Goal: Task Accomplishment & Management: Contribute content

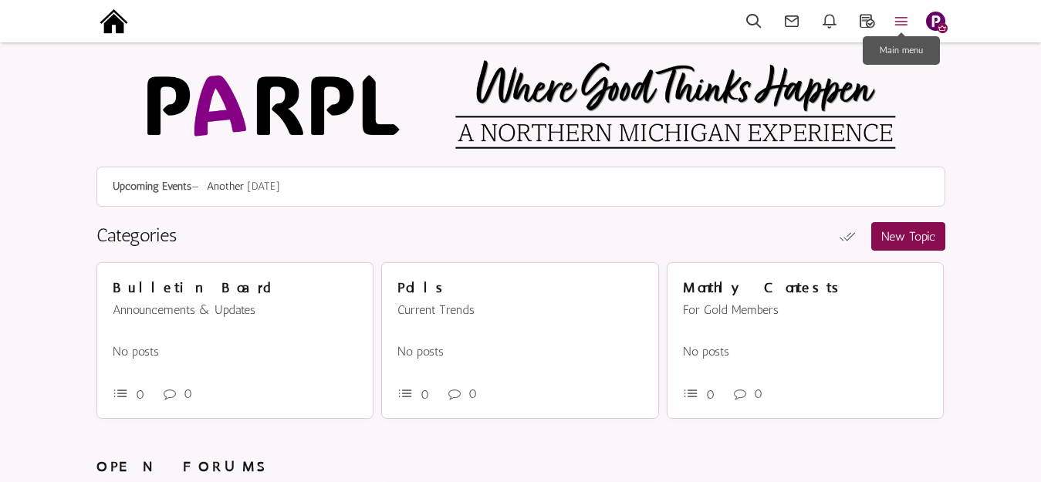
click at [899, 25] on icon at bounding box center [901, 21] width 34 height 18
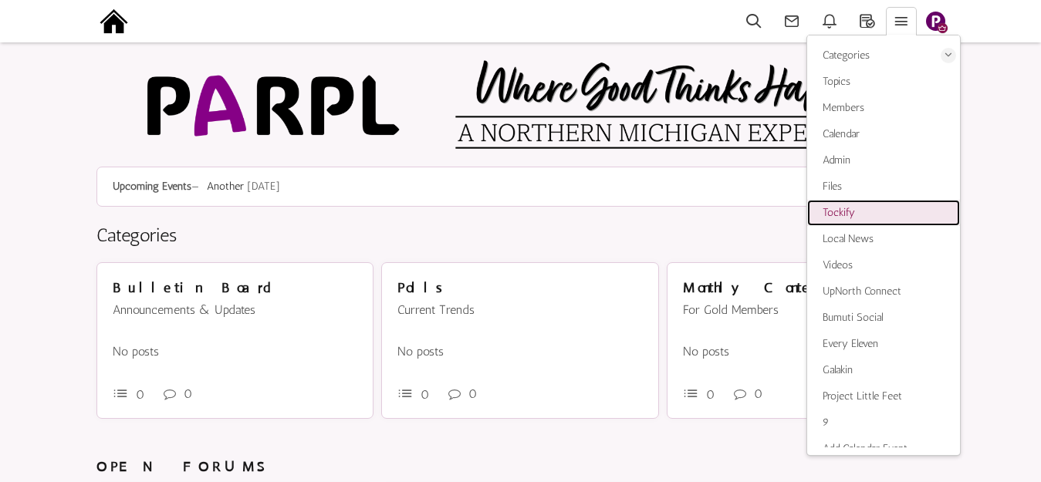
click at [839, 213] on span "Tockify" at bounding box center [838, 212] width 32 height 13
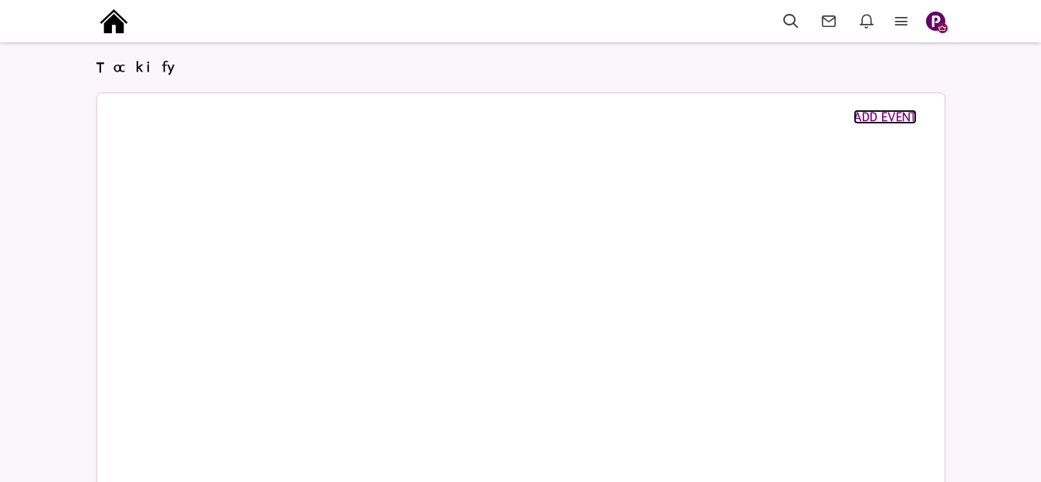
click at [869, 117] on span "ADD EVENT" at bounding box center [884, 117] width 63 height 15
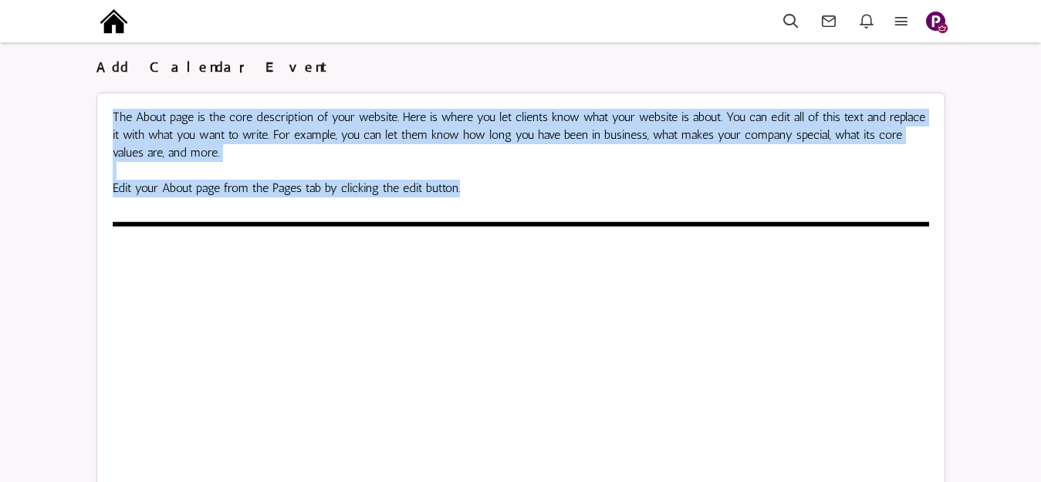
drag, startPoint x: 115, startPoint y: 116, endPoint x: 474, endPoint y: 191, distance: 366.5
click at [474, 191] on div "The About page is the core description of your website. Here is where you let c…" at bounding box center [521, 153] width 816 height 88
copy div "The About page is the core description of your website. Here is where you let c…"
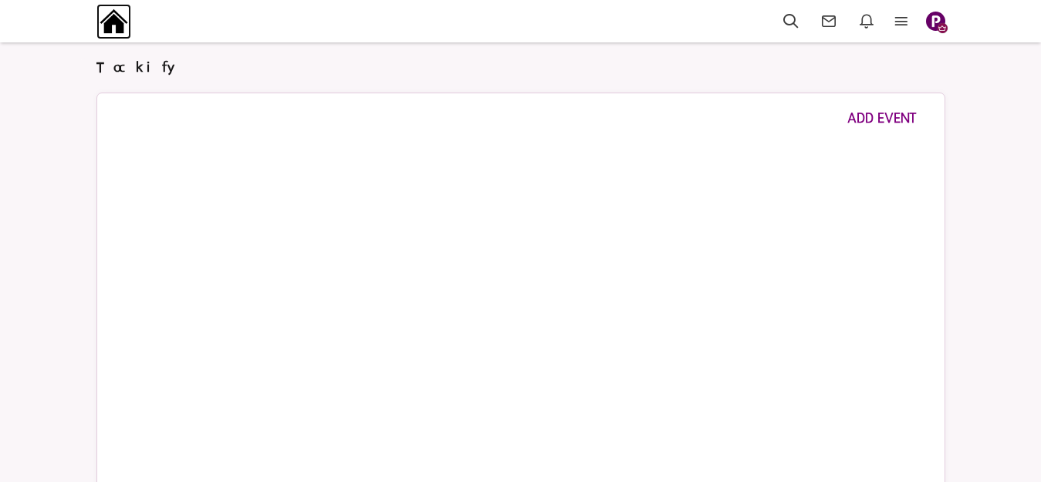
click at [116, 23] on img at bounding box center [113, 21] width 35 height 35
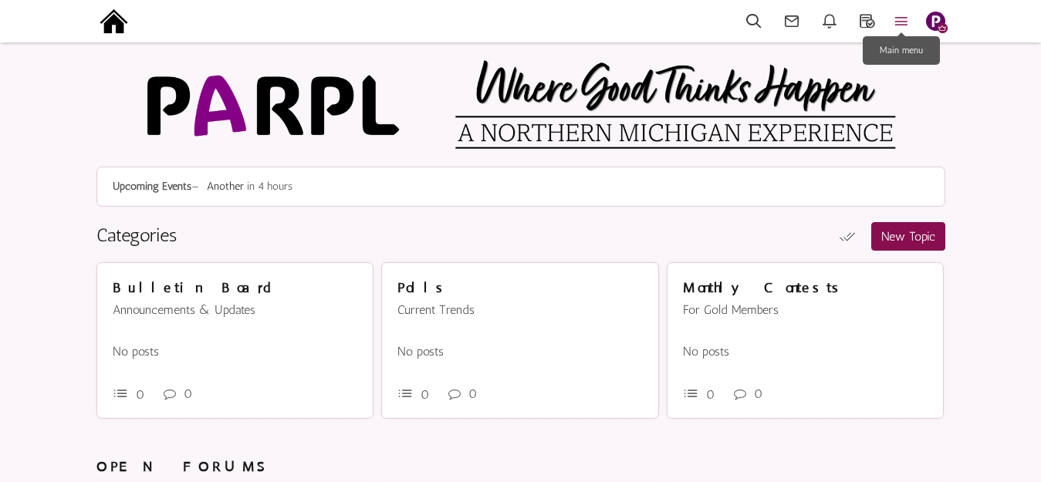
click at [902, 22] on icon at bounding box center [901, 21] width 34 height 18
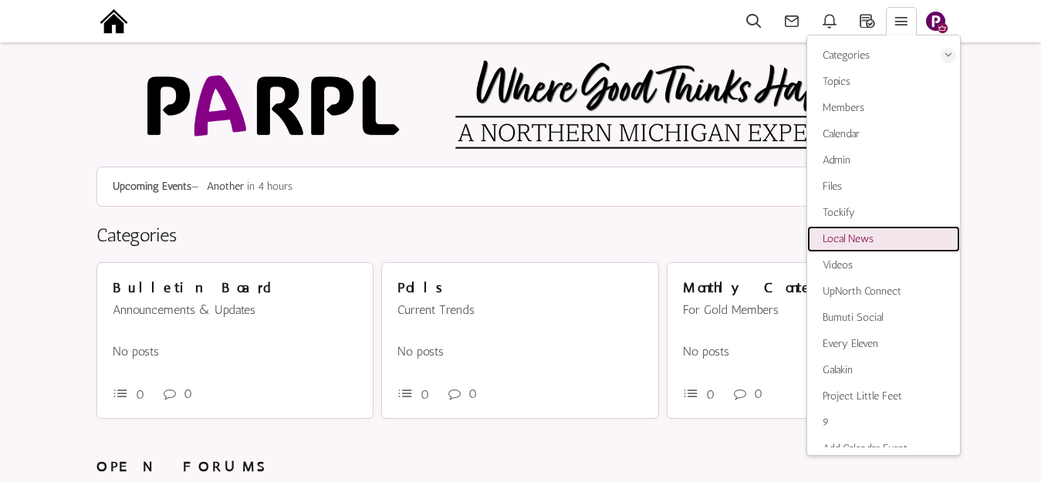
click at [846, 236] on span "Local News" at bounding box center [847, 238] width 51 height 13
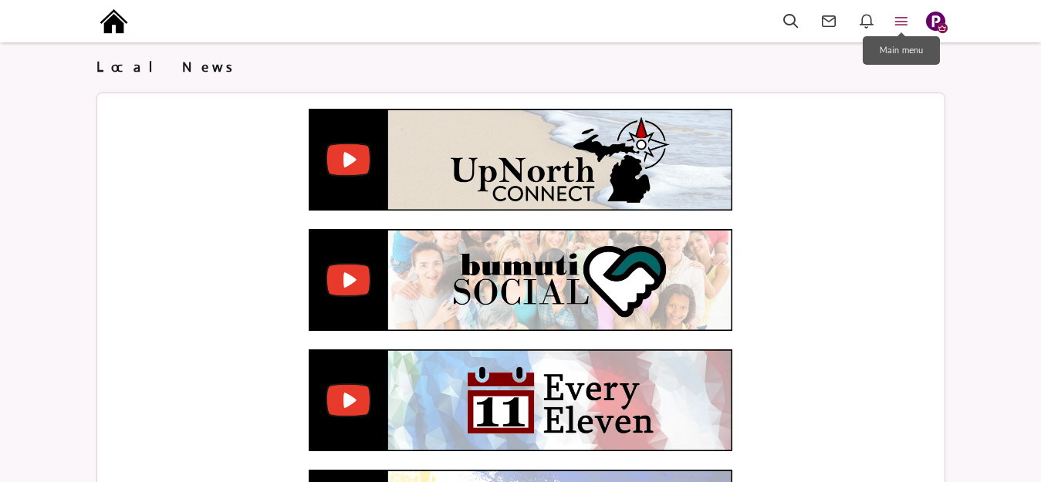
click at [899, 16] on icon at bounding box center [901, 21] width 34 height 18
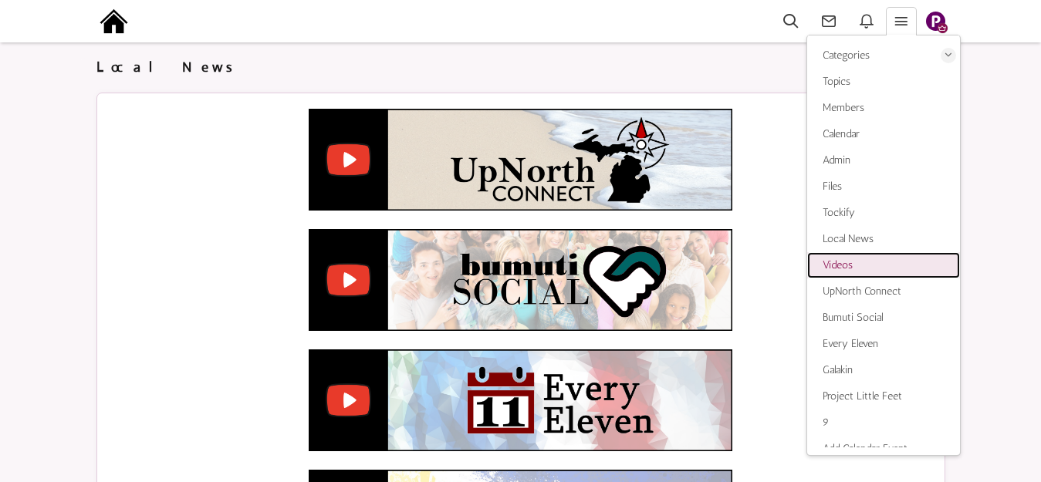
click at [839, 266] on span "Videos" at bounding box center [837, 264] width 30 height 13
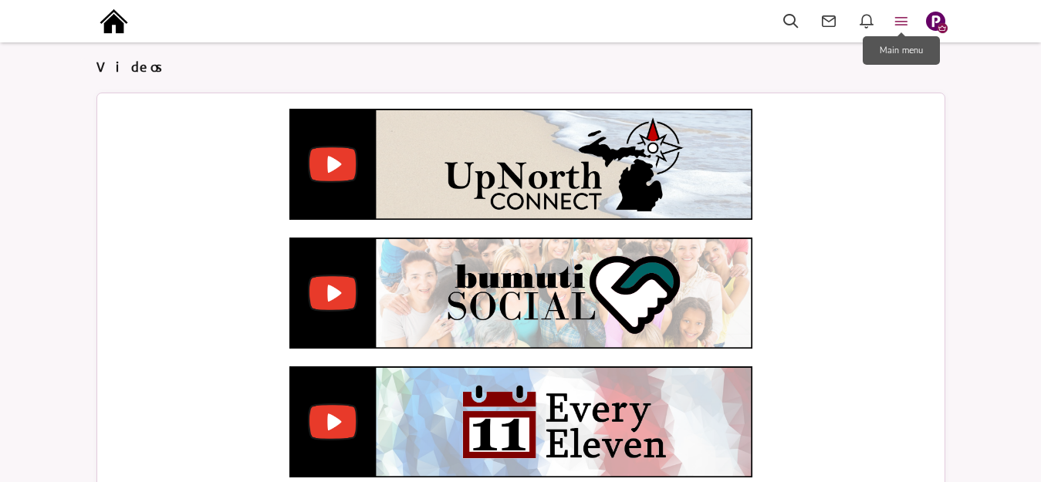
click at [899, 15] on icon at bounding box center [901, 21] width 34 height 18
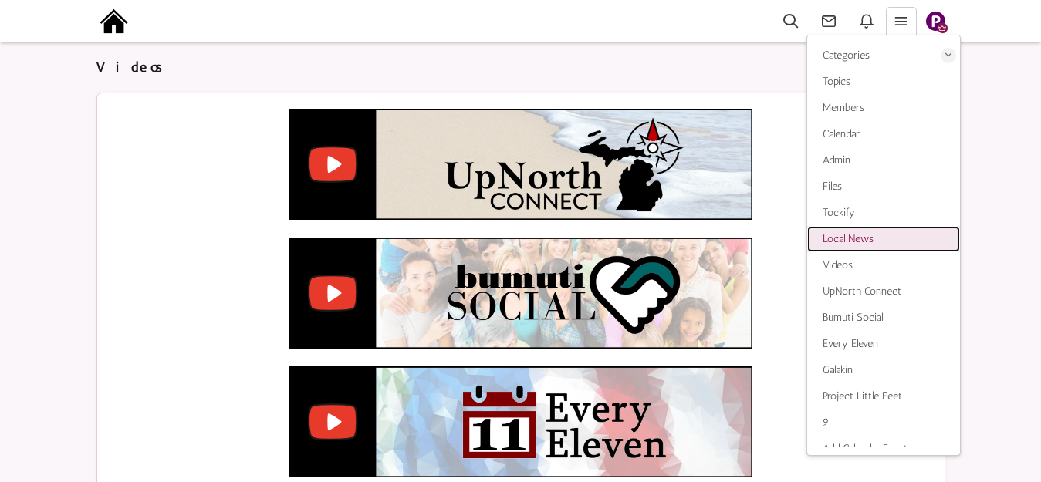
click at [843, 234] on span "Local News" at bounding box center [847, 238] width 51 height 13
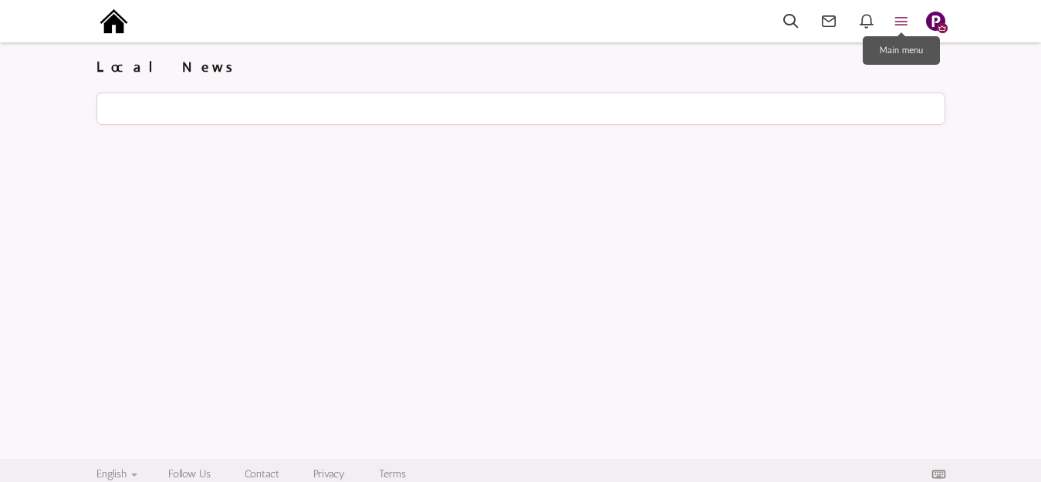
click at [901, 22] on icon at bounding box center [901, 21] width 34 height 18
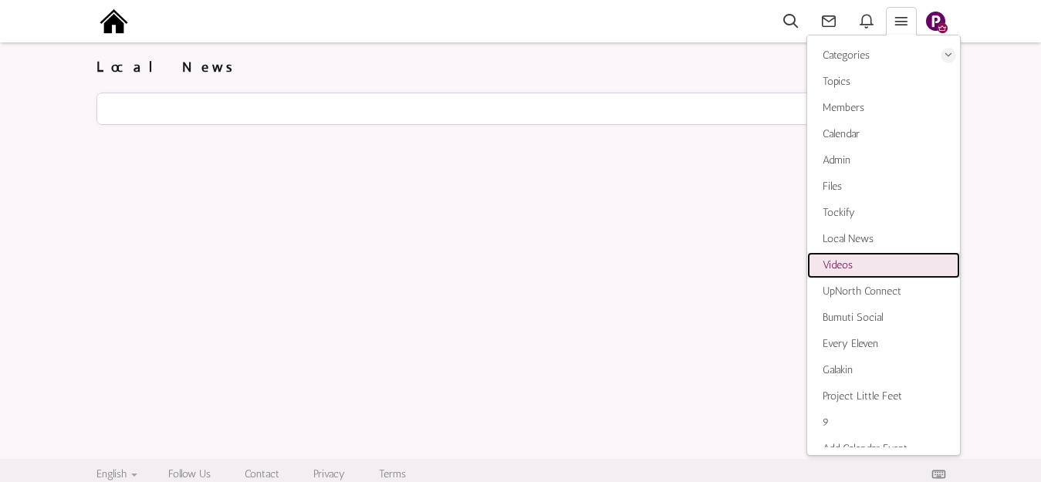
click at [836, 261] on span "Videos" at bounding box center [837, 264] width 30 height 13
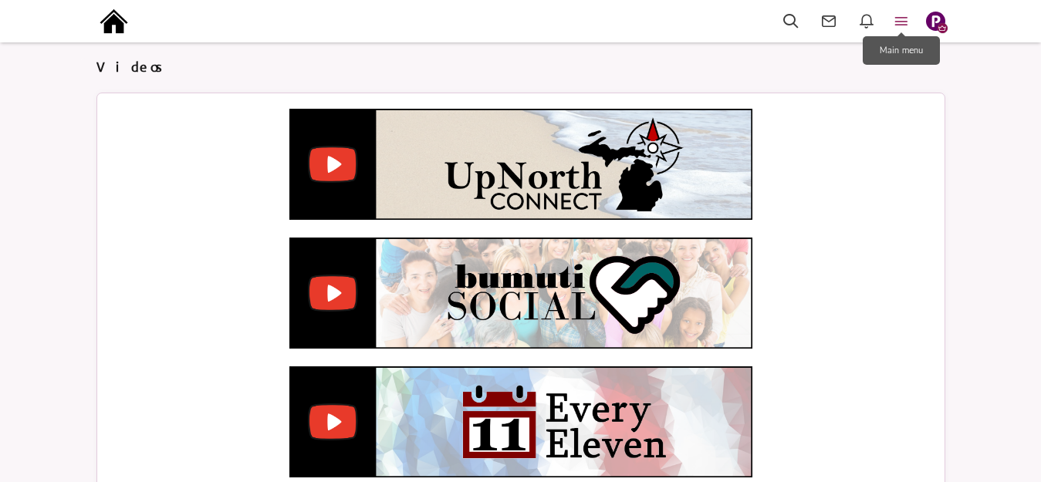
click at [903, 22] on icon at bounding box center [901, 21] width 34 height 18
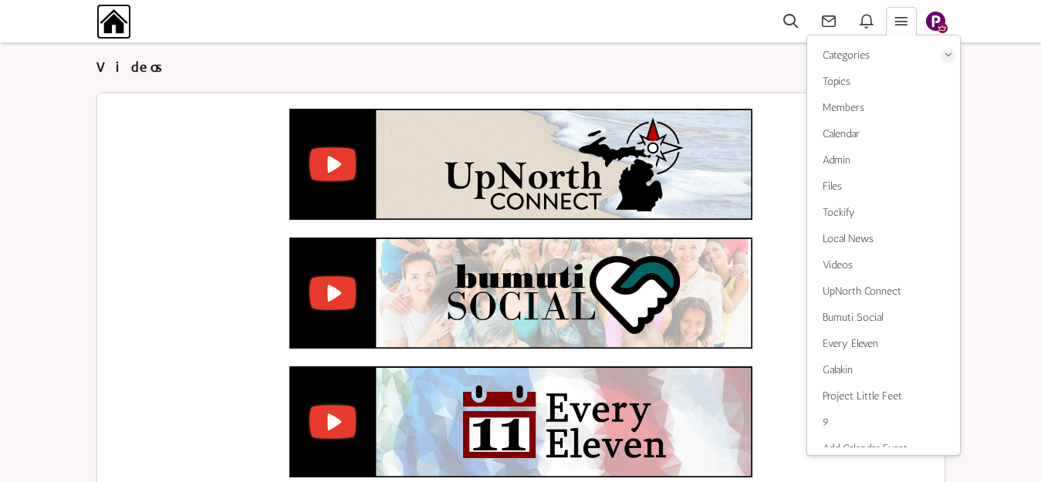
click at [113, 19] on img at bounding box center [113, 21] width 35 height 35
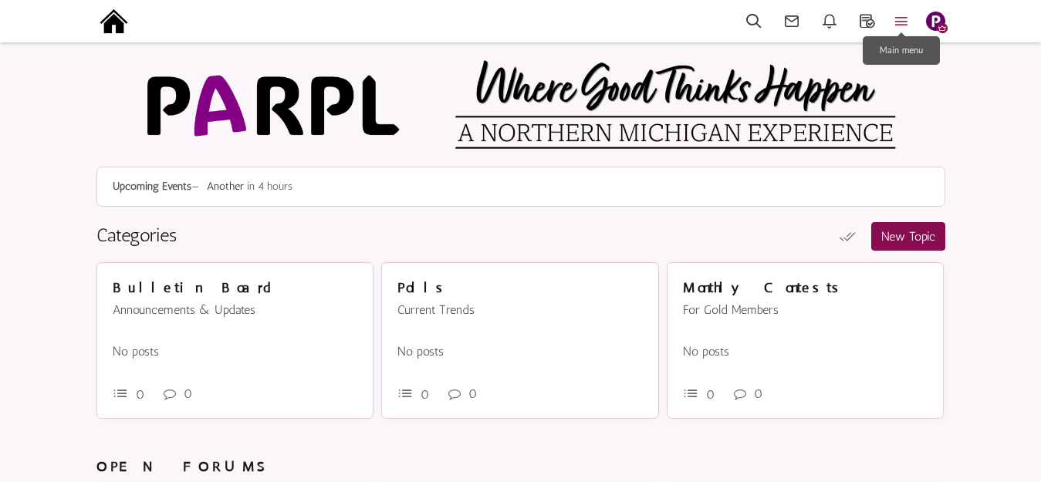
click at [902, 28] on icon at bounding box center [901, 21] width 34 height 18
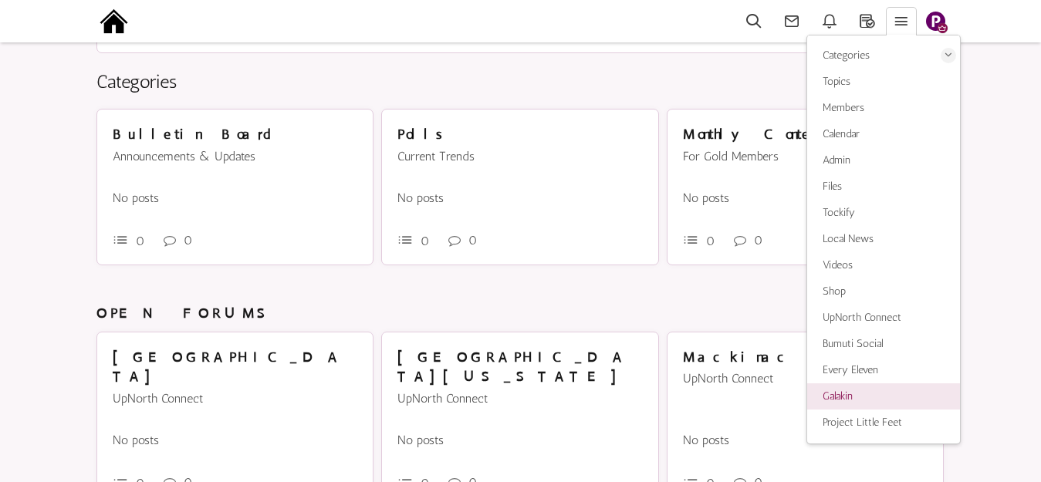
scroll to position [154, 0]
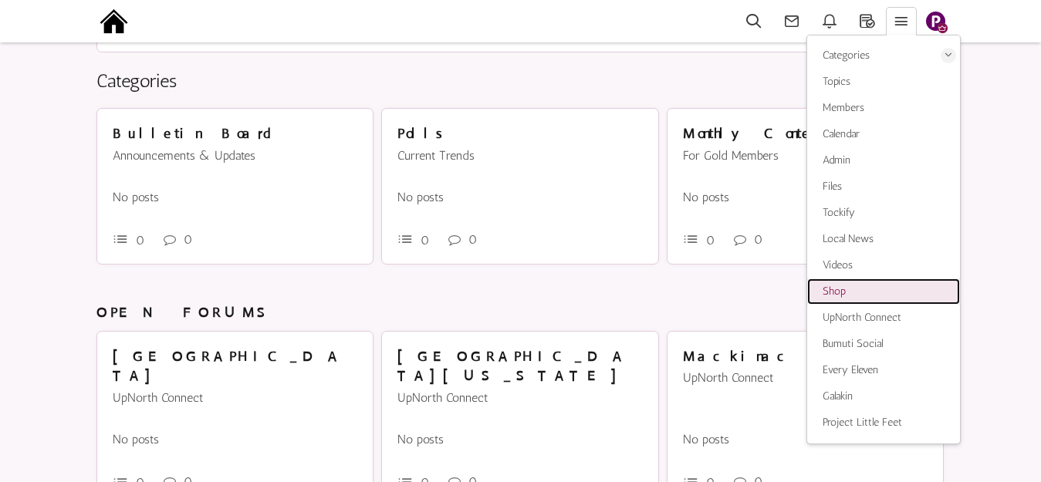
click at [845, 287] on link "Shop" at bounding box center [883, 291] width 153 height 26
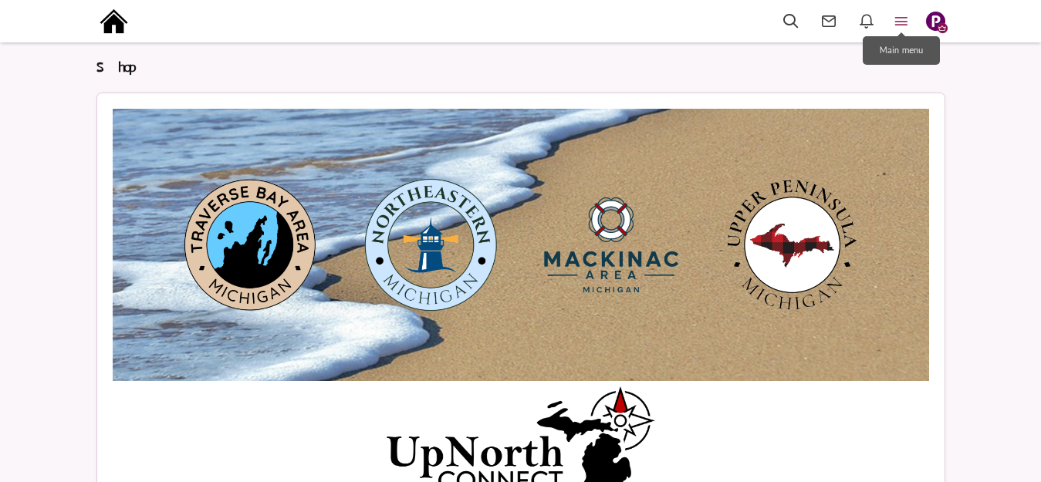
click at [902, 16] on icon at bounding box center [901, 21] width 34 height 18
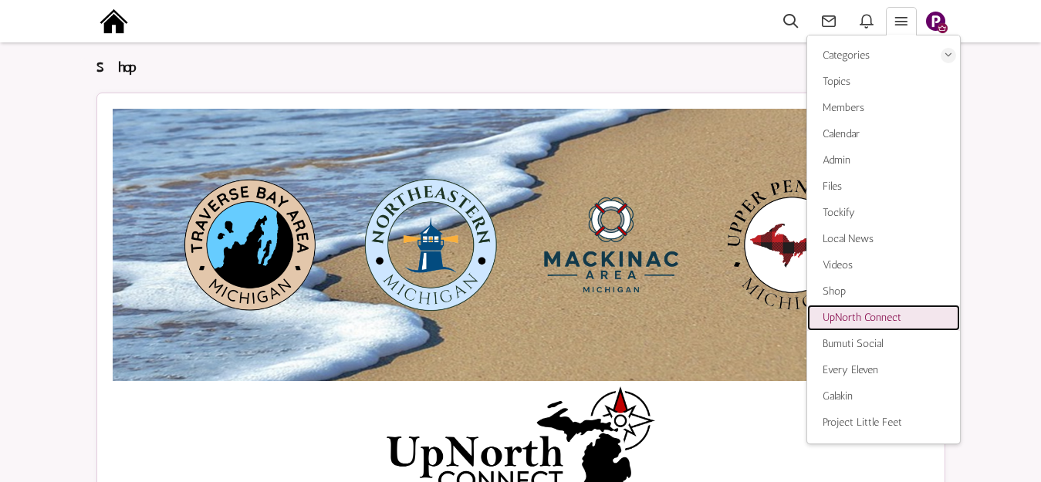
click at [845, 318] on span "UpNorth Connect" at bounding box center [861, 317] width 79 height 13
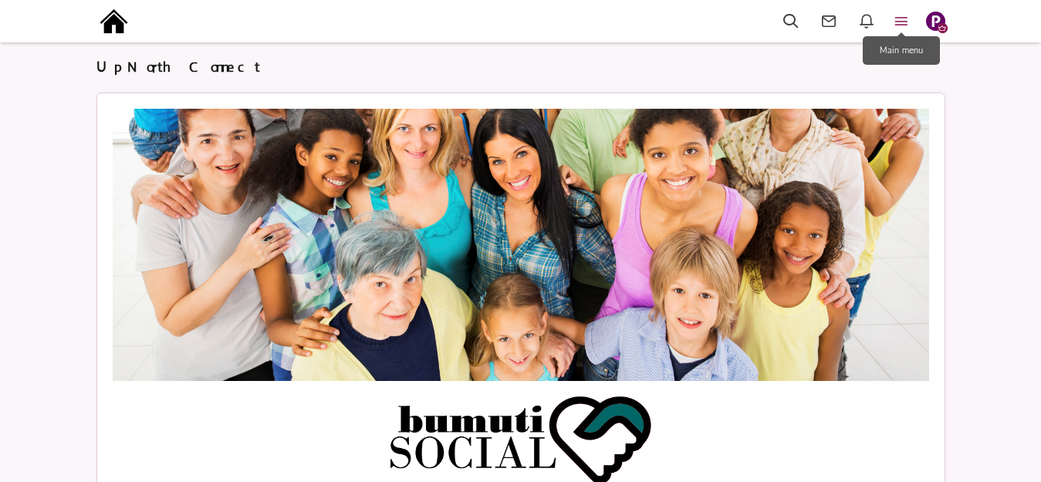
click at [906, 12] on icon at bounding box center [901, 21] width 34 height 18
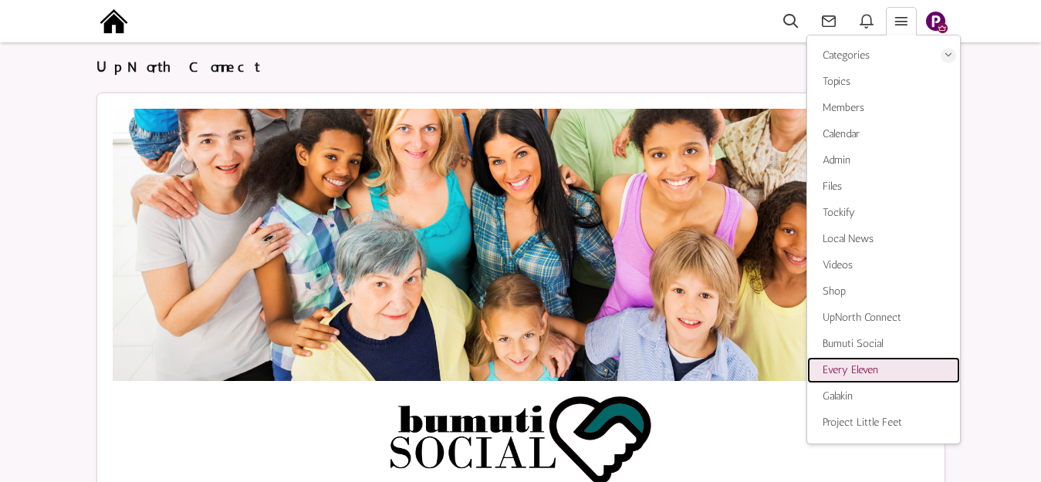
click at [839, 366] on span "Every Eleven" at bounding box center [850, 369] width 56 height 13
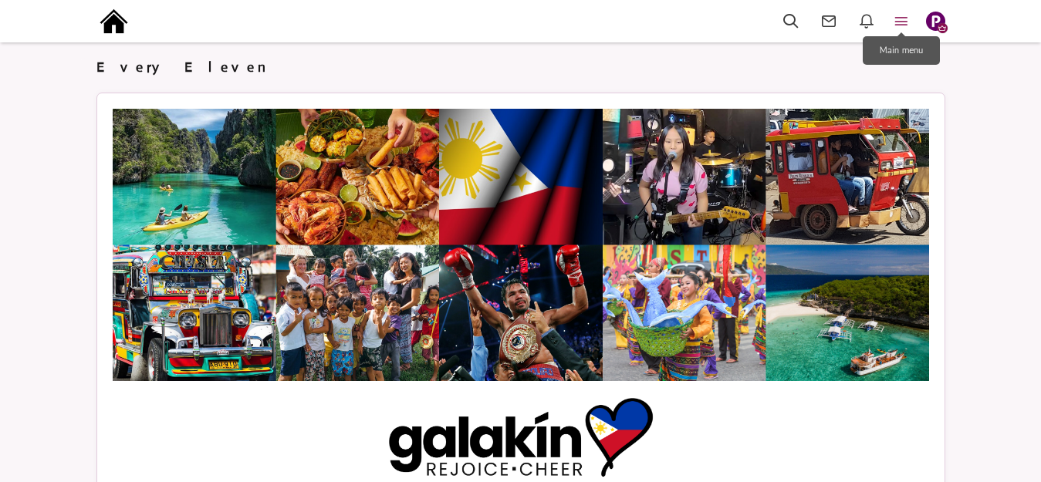
click at [903, 18] on icon at bounding box center [901, 21] width 34 height 18
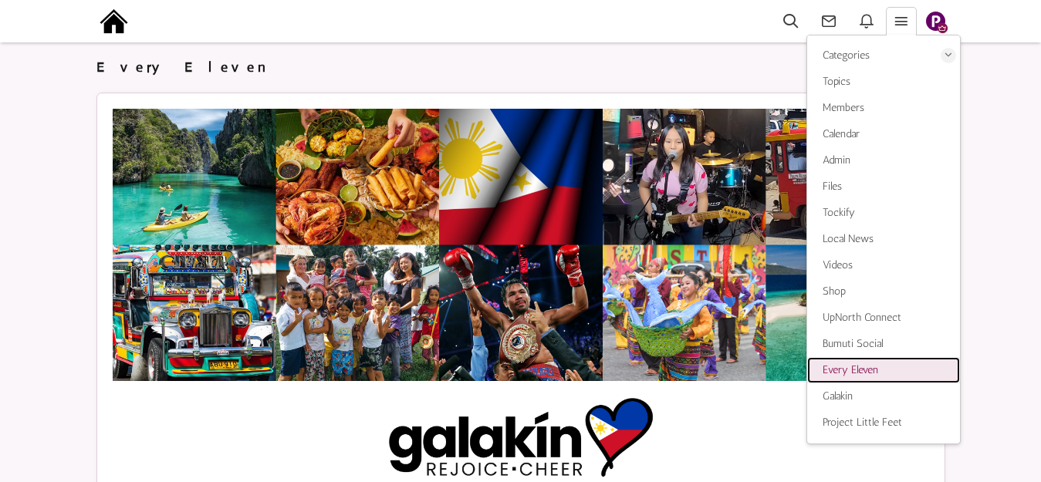
click at [848, 370] on span "Every Eleven" at bounding box center [850, 369] width 56 height 13
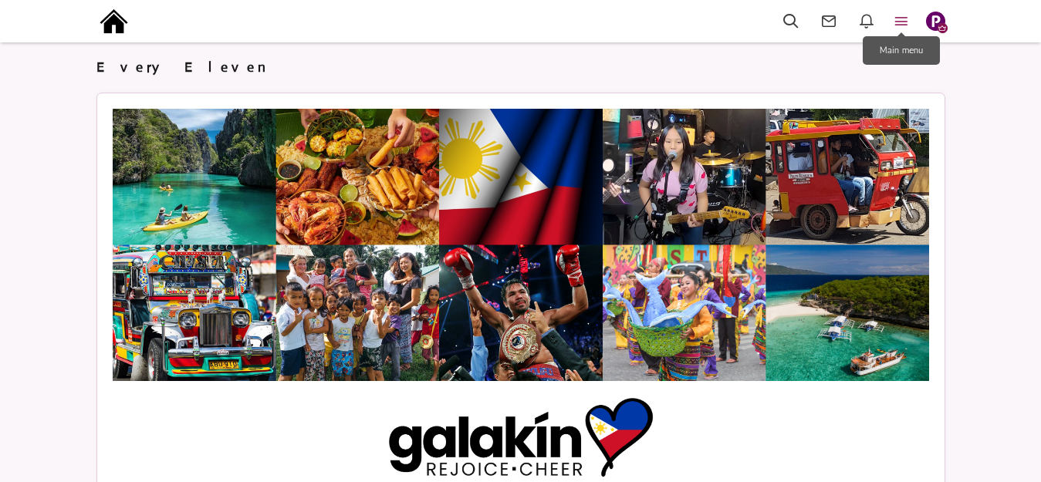
click at [904, 19] on icon at bounding box center [901, 21] width 34 height 18
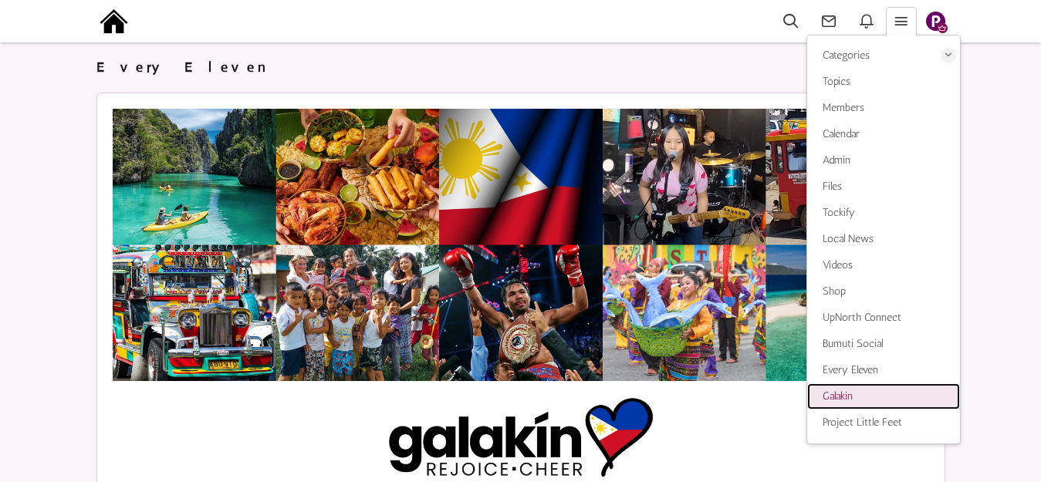
click at [840, 397] on span "Galakin" at bounding box center [837, 396] width 30 height 13
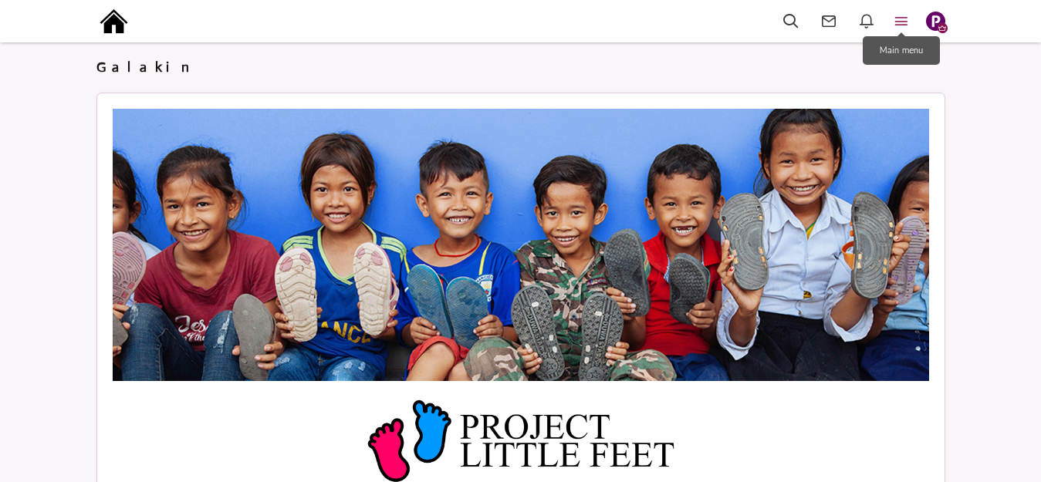
click at [906, 15] on icon at bounding box center [901, 21] width 34 height 18
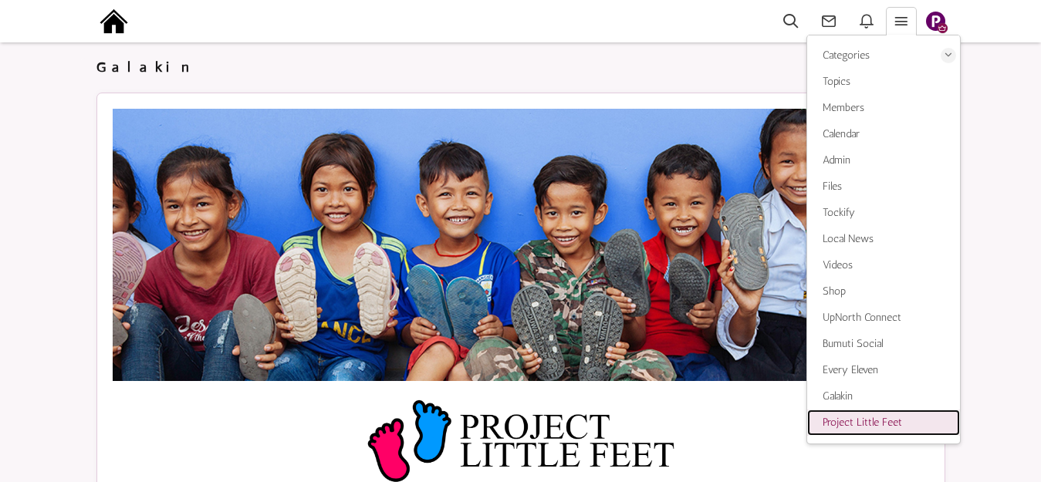
click at [864, 424] on span "Project Little Feet" at bounding box center [861, 422] width 79 height 13
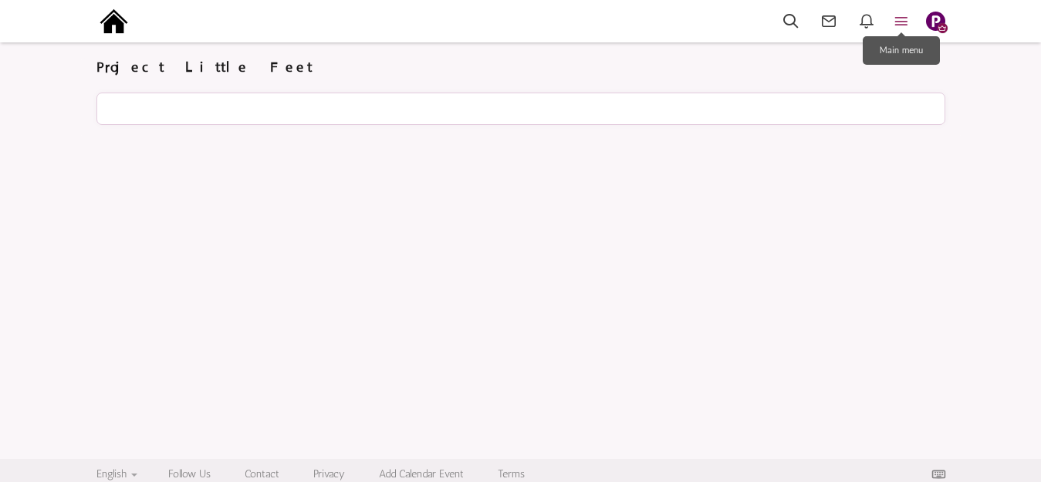
click at [899, 22] on icon at bounding box center [901, 21] width 34 height 18
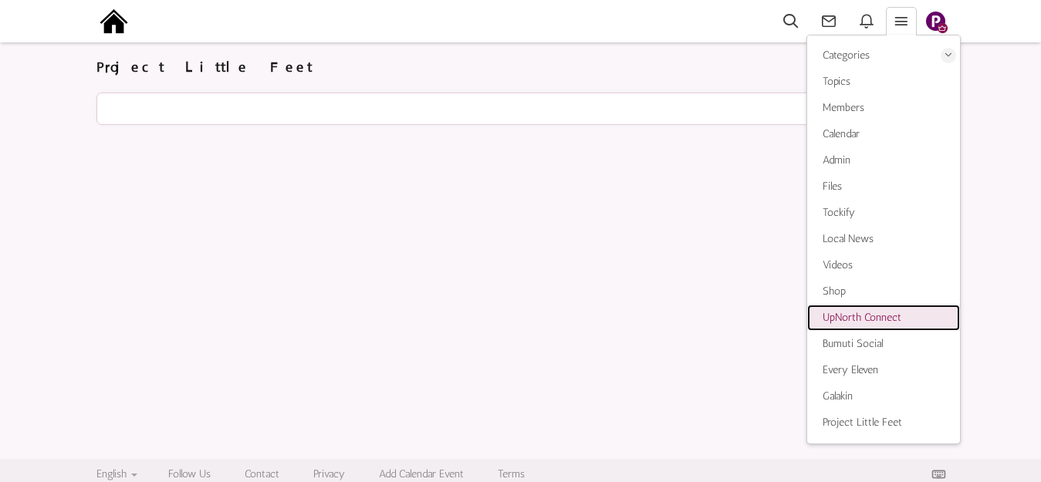
click at [855, 323] on span "UpNorth Connect" at bounding box center [861, 317] width 79 height 13
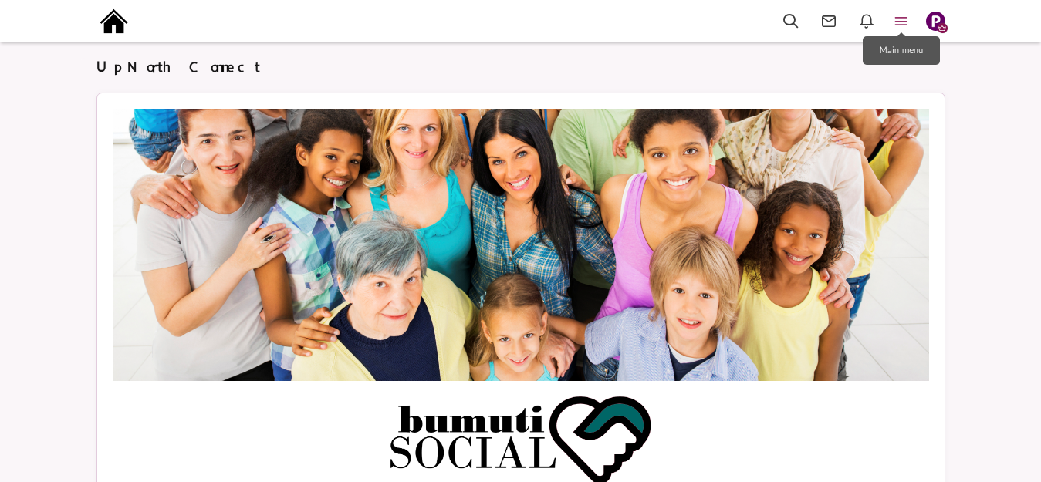
click at [906, 19] on icon at bounding box center [901, 21] width 34 height 18
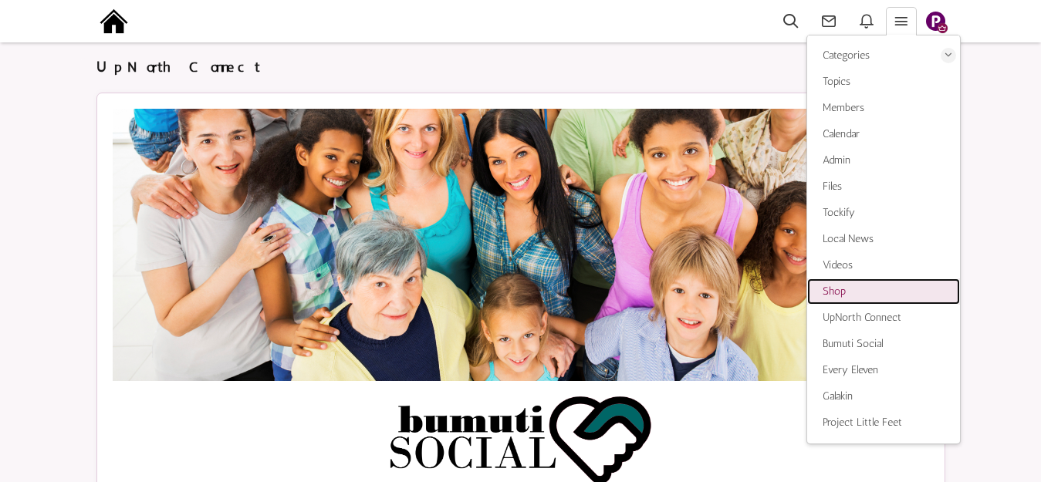
click at [828, 298] on link "Shop" at bounding box center [883, 291] width 153 height 26
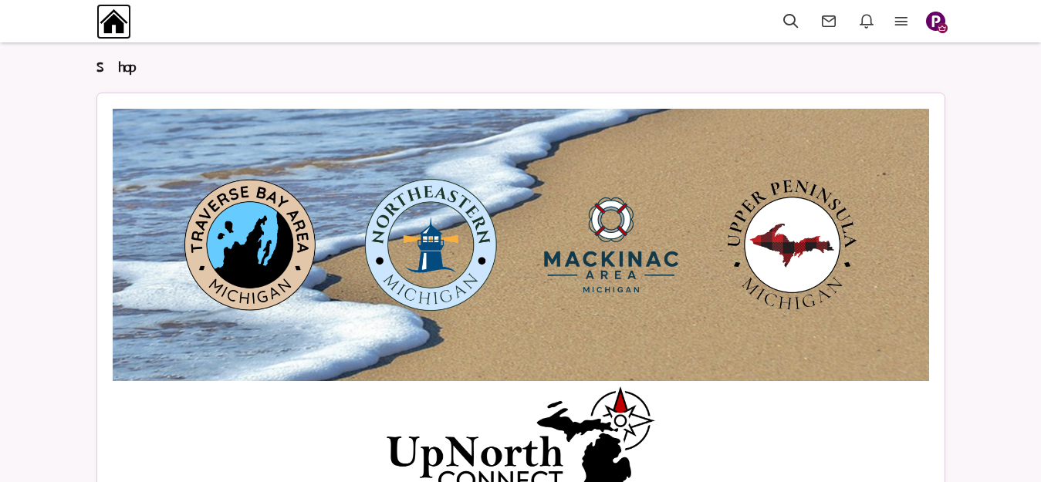
click at [115, 21] on img at bounding box center [113, 21] width 35 height 35
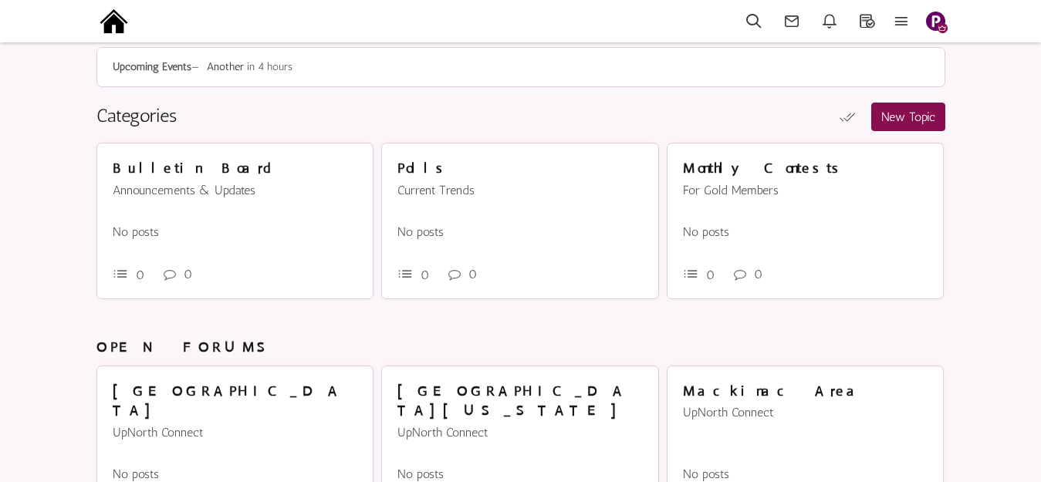
scroll to position [94, 0]
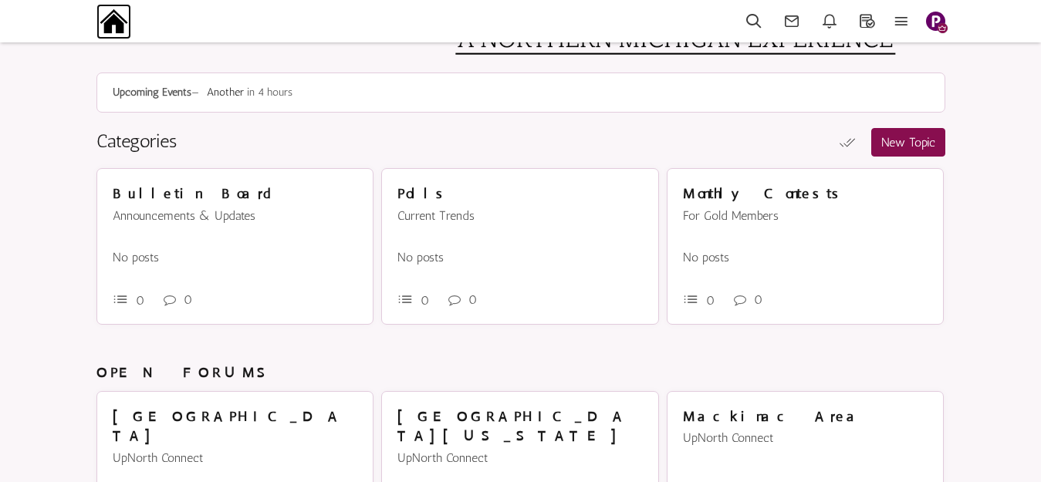
click at [116, 21] on img at bounding box center [113, 21] width 35 height 35
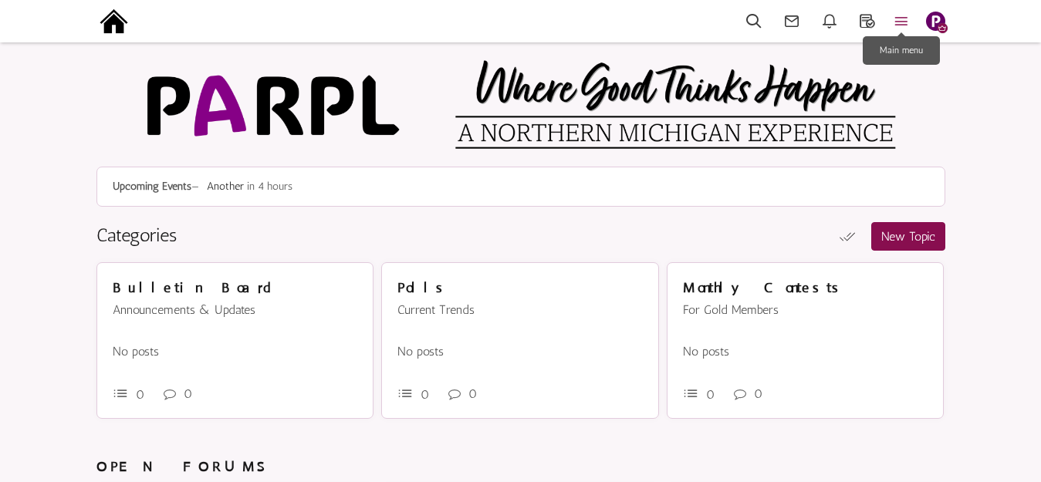
click at [900, 20] on icon at bounding box center [901, 21] width 34 height 18
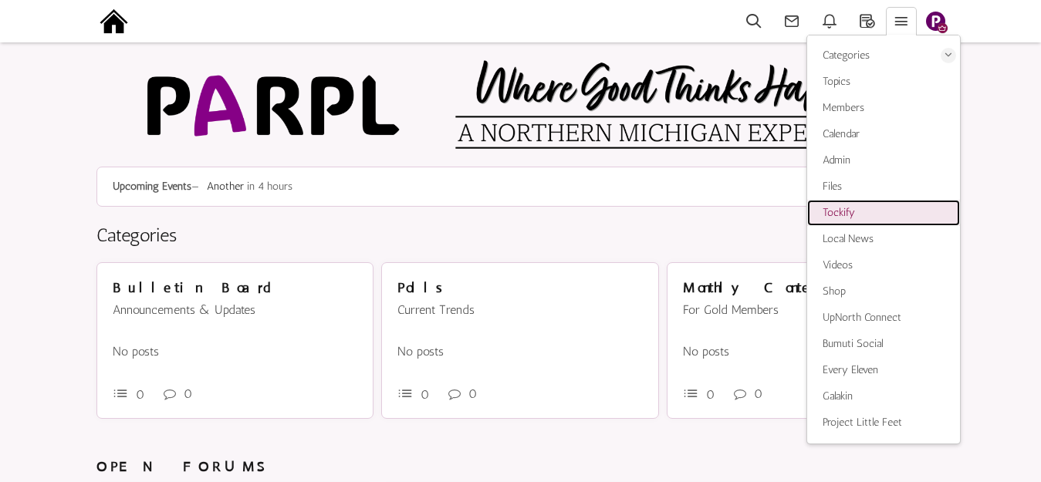
click at [856, 213] on link "Tockify" at bounding box center [883, 213] width 153 height 26
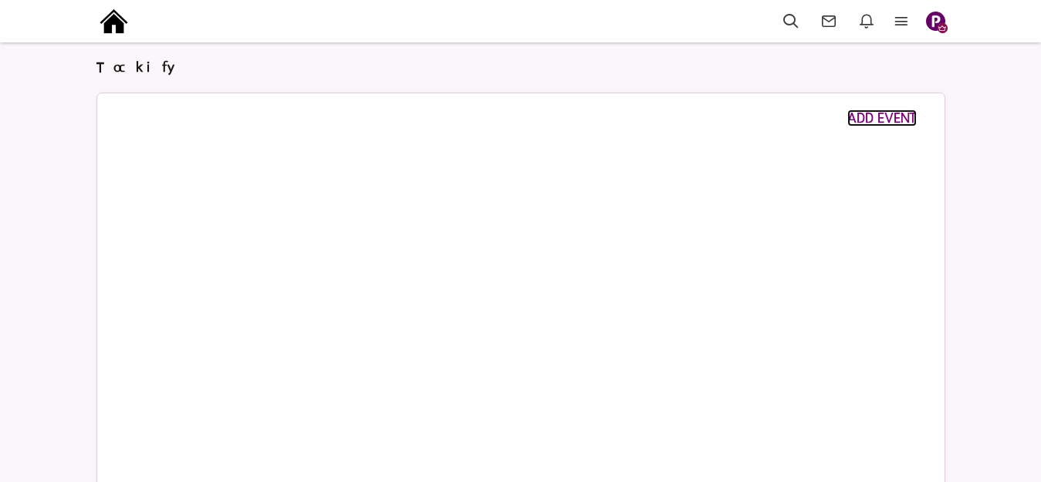
click at [865, 120] on span "ADD EVENT" at bounding box center [881, 118] width 69 height 17
click at [892, 117] on span "ADD EVENT" at bounding box center [881, 118] width 69 height 17
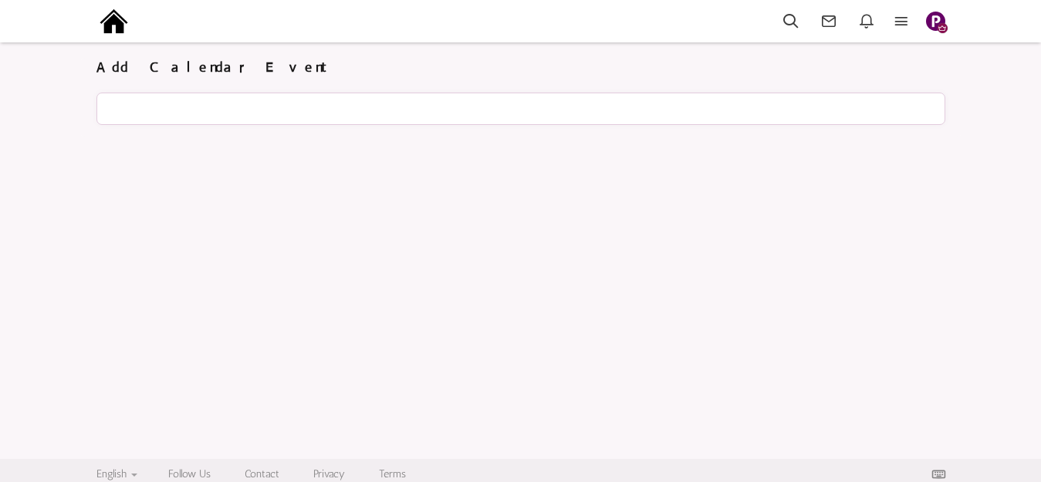
click at [185, 104] on div at bounding box center [520, 109] width 848 height 32
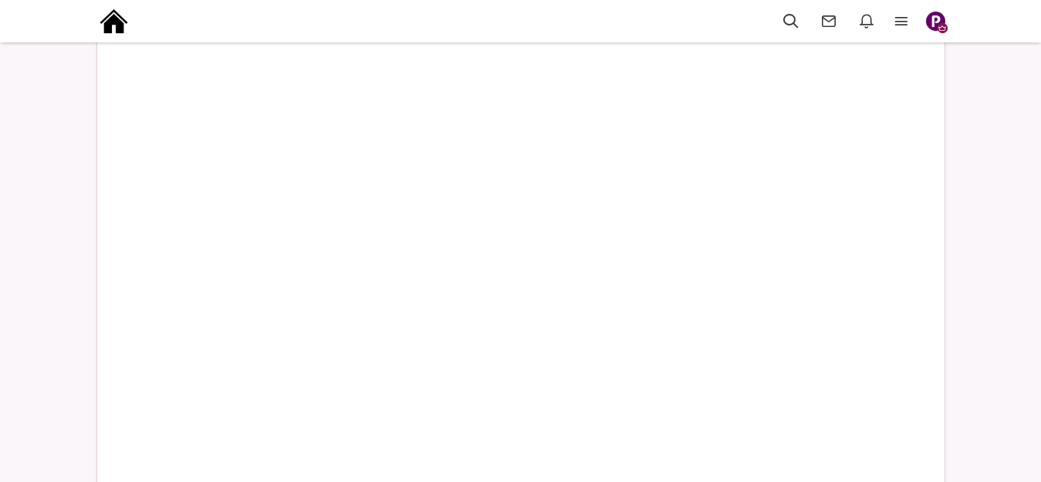
scroll to position [463, 0]
click at [73, 209] on div "Messages are turned off. Enable them to send or receive messages. Enable Messag…" at bounding box center [520, 424] width 1041 height 1658
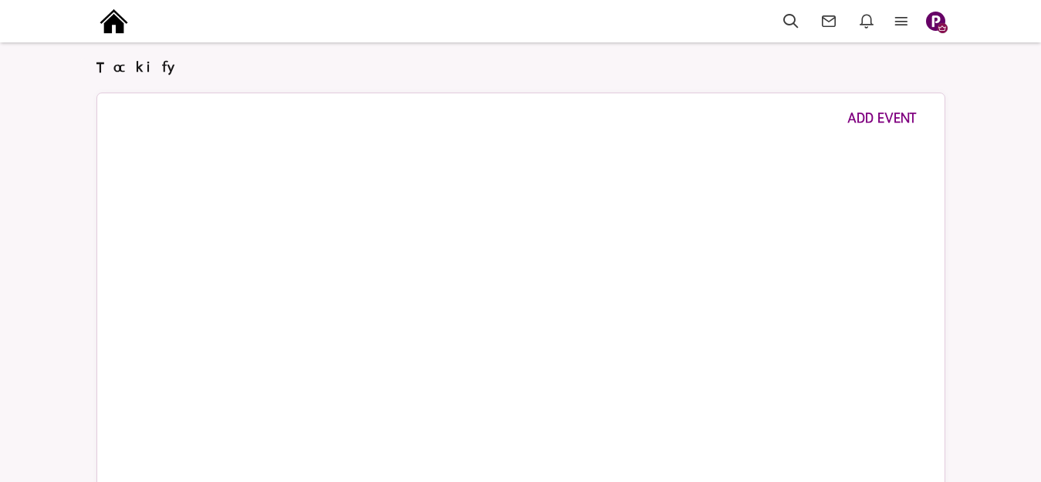
click at [934, 22] on img "button" at bounding box center [935, 21] width 19 height 19
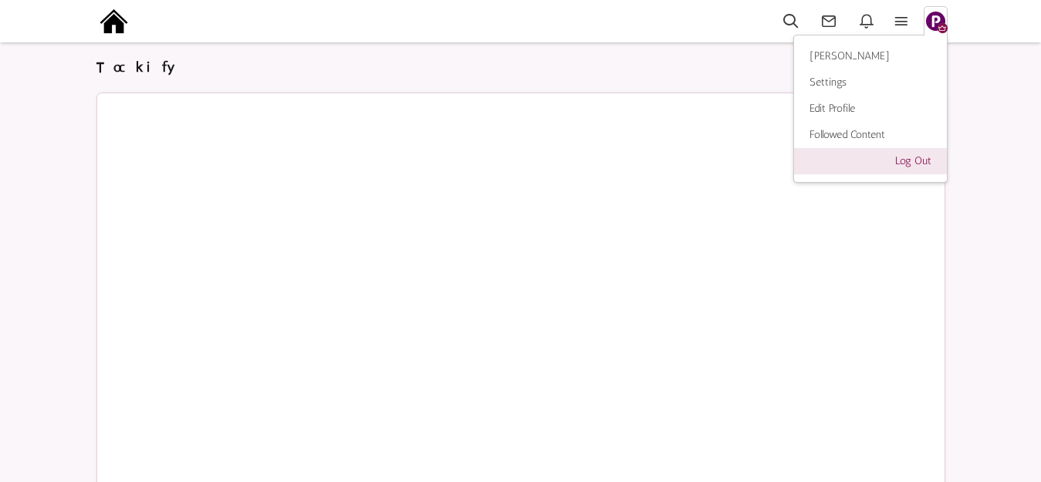
click at [906, 160] on link "Log Out" at bounding box center [870, 161] width 153 height 26
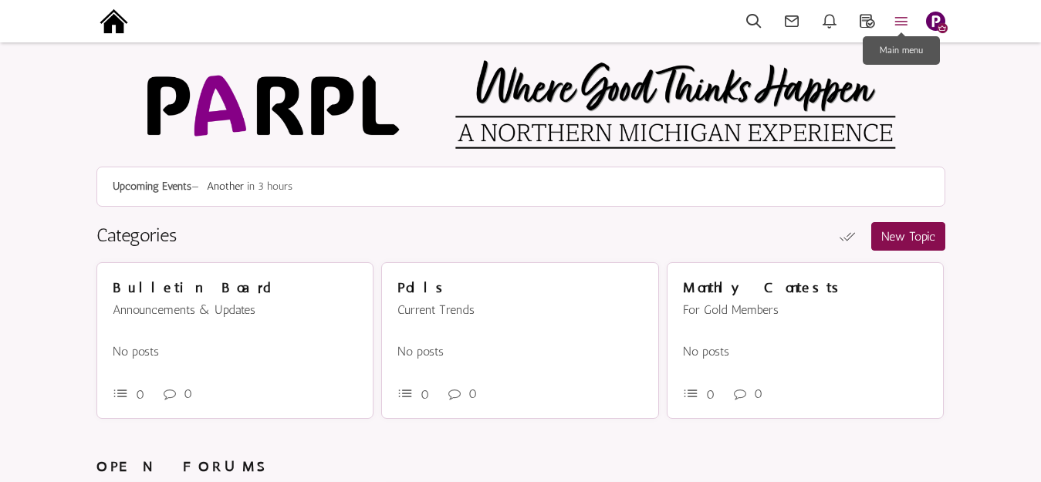
click at [906, 20] on icon at bounding box center [901, 21] width 34 height 18
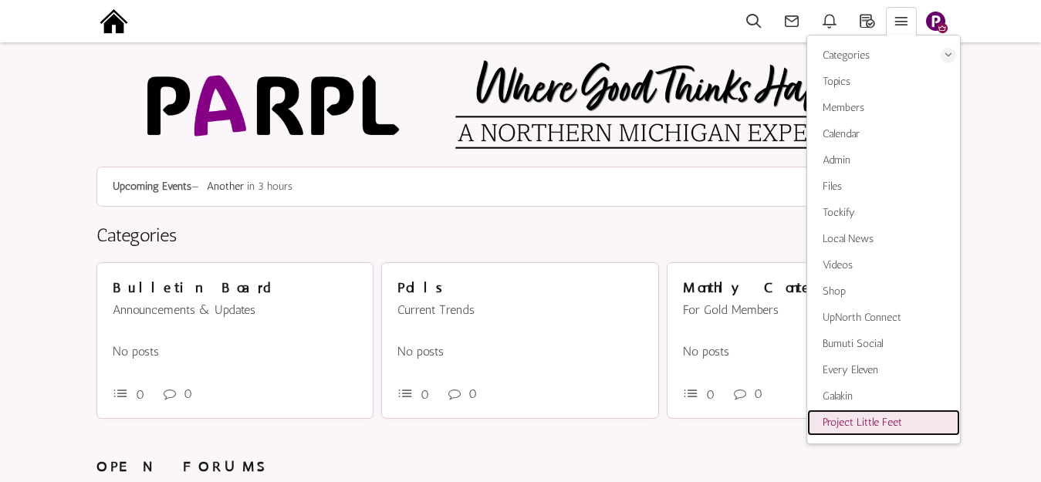
click at [850, 423] on span "Project Little Feet" at bounding box center [861, 422] width 79 height 13
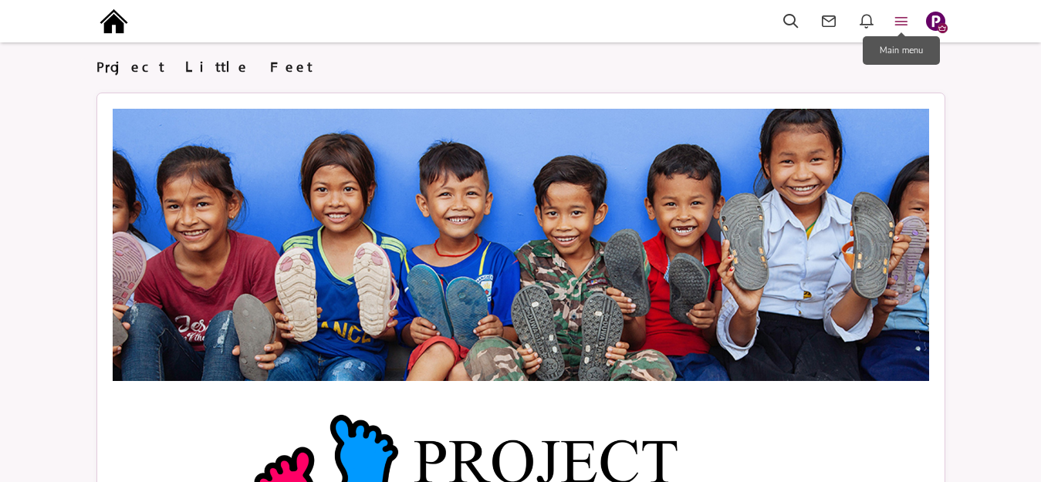
click at [903, 18] on icon at bounding box center [901, 21] width 34 height 18
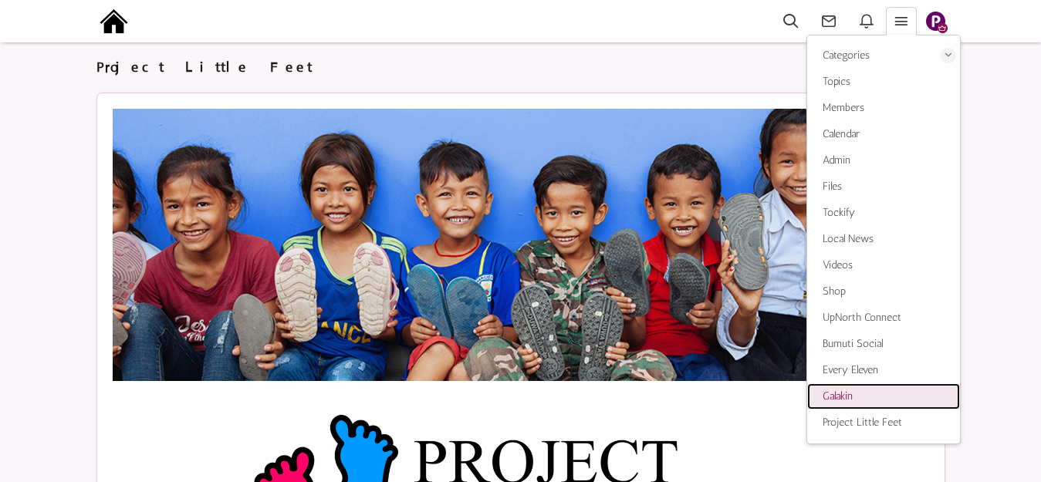
click at [834, 399] on span "Galakin" at bounding box center [837, 396] width 30 height 13
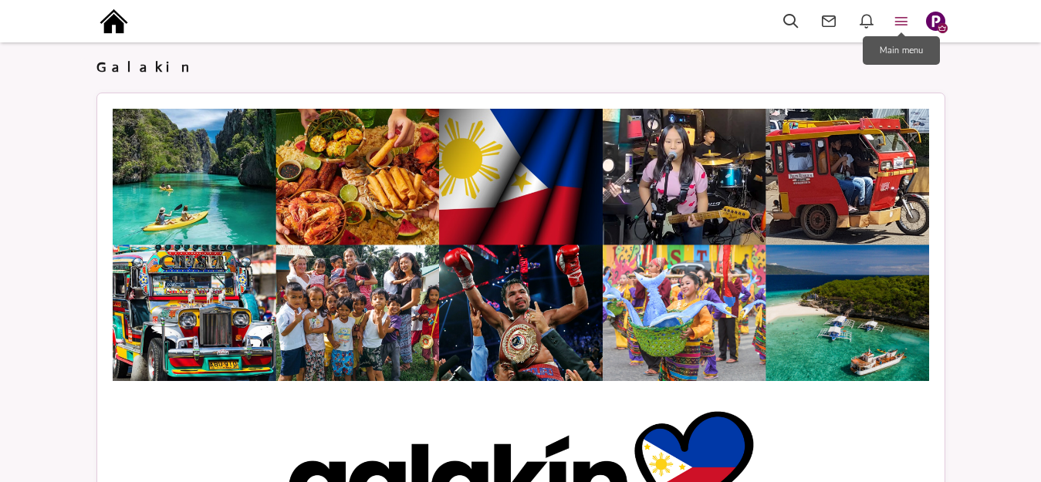
click at [904, 20] on icon at bounding box center [901, 21] width 34 height 18
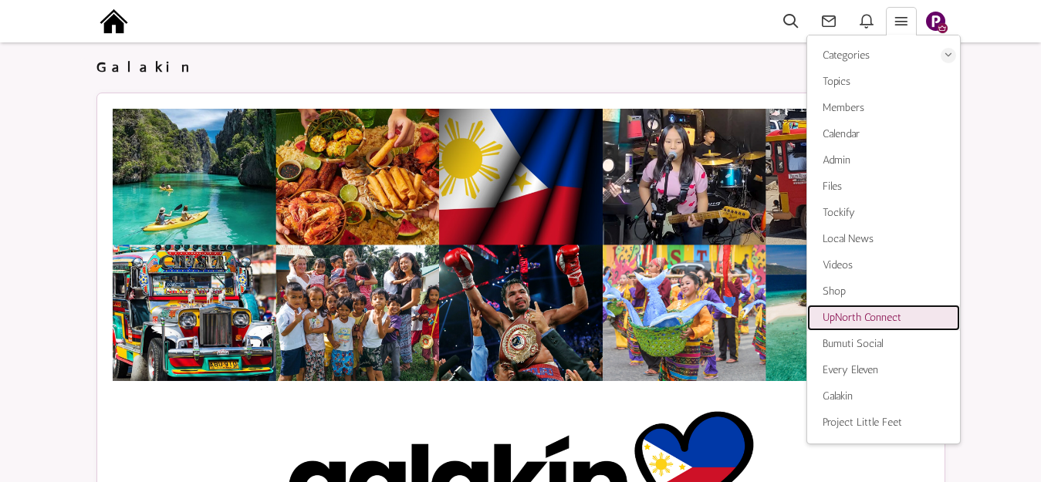
click at [854, 323] on span "UpNorth Connect" at bounding box center [861, 317] width 79 height 13
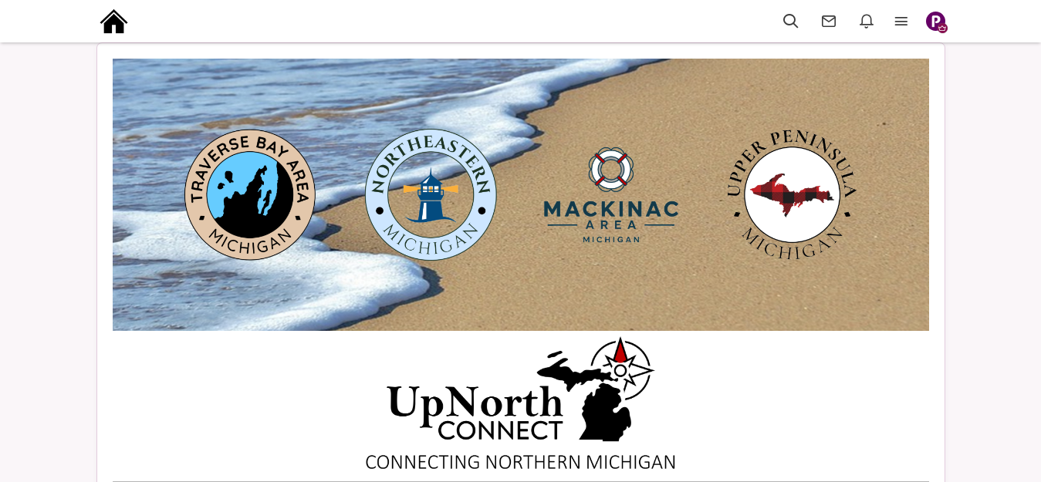
scroll to position [130, 0]
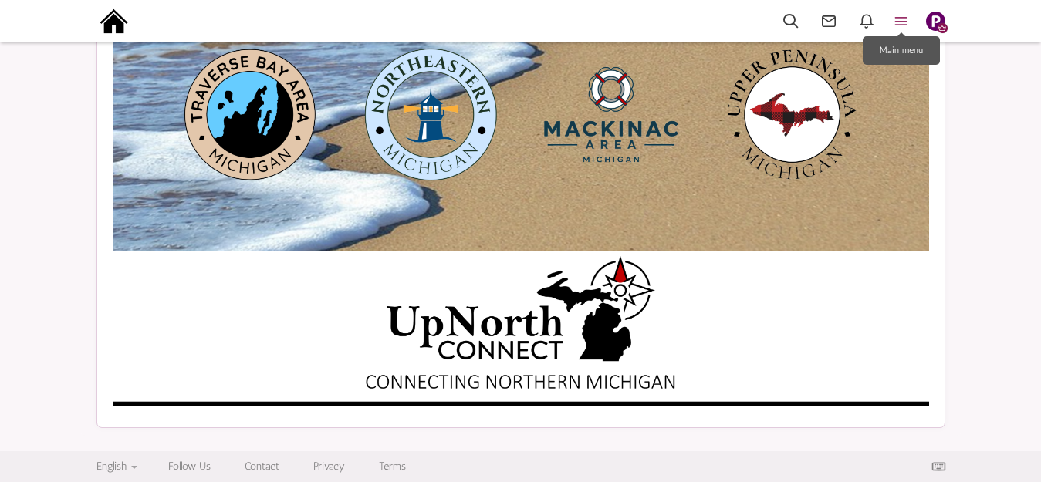
click at [901, 20] on icon at bounding box center [901, 21] width 34 height 18
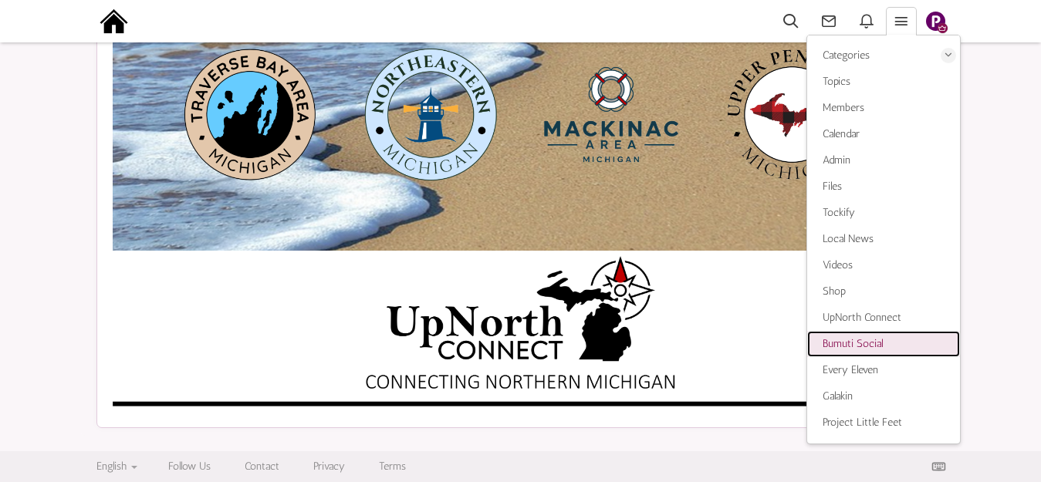
click at [841, 342] on span "Bumuti Social" at bounding box center [852, 343] width 60 height 13
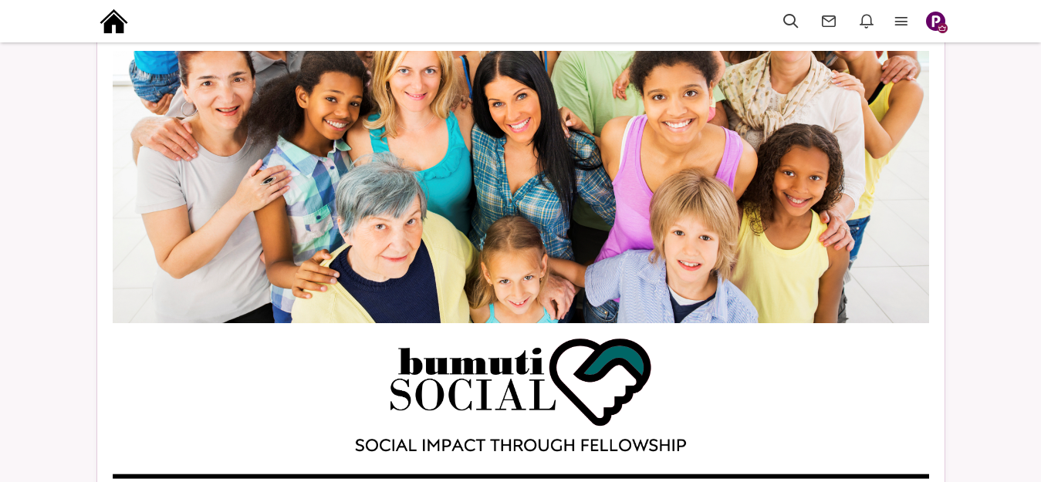
scroll to position [130, 0]
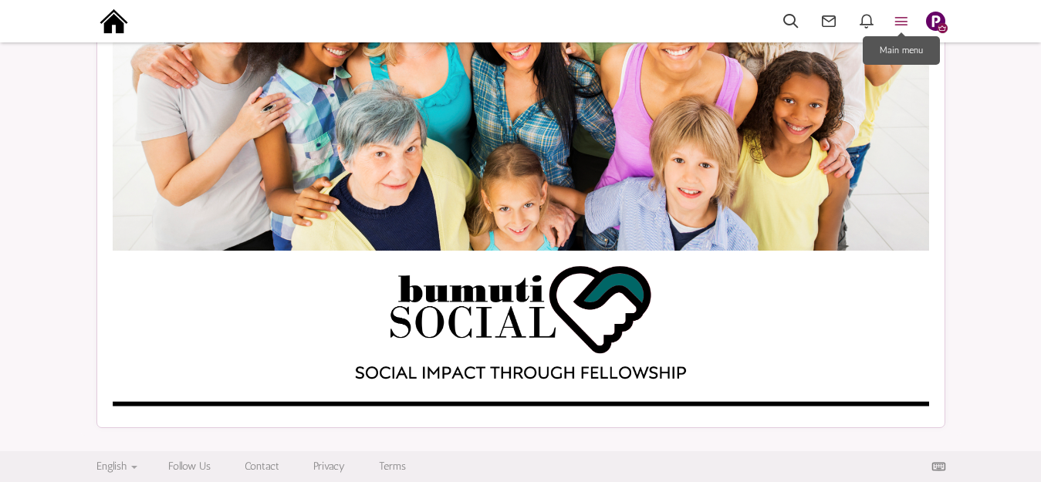
click at [896, 21] on icon at bounding box center [901, 21] width 34 height 18
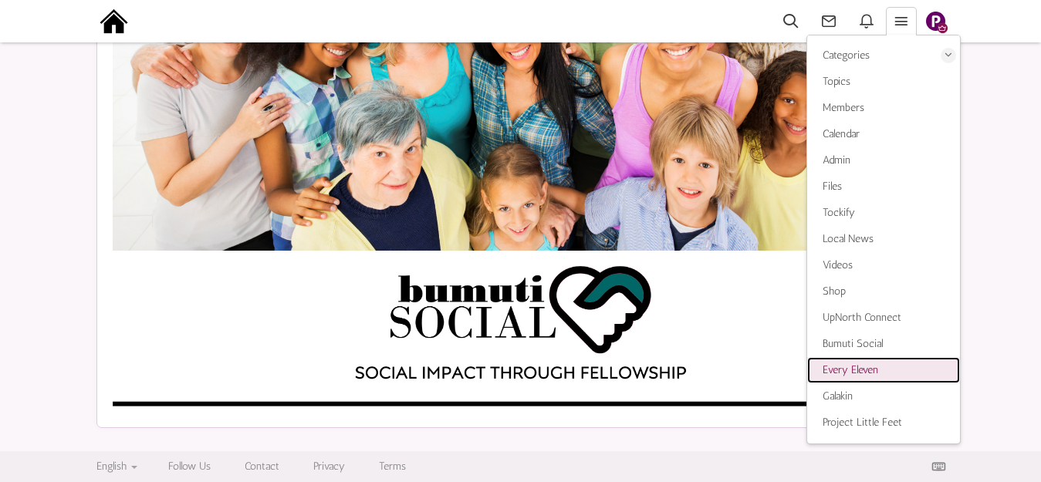
click at [857, 365] on span "Every Eleven" at bounding box center [850, 369] width 56 height 13
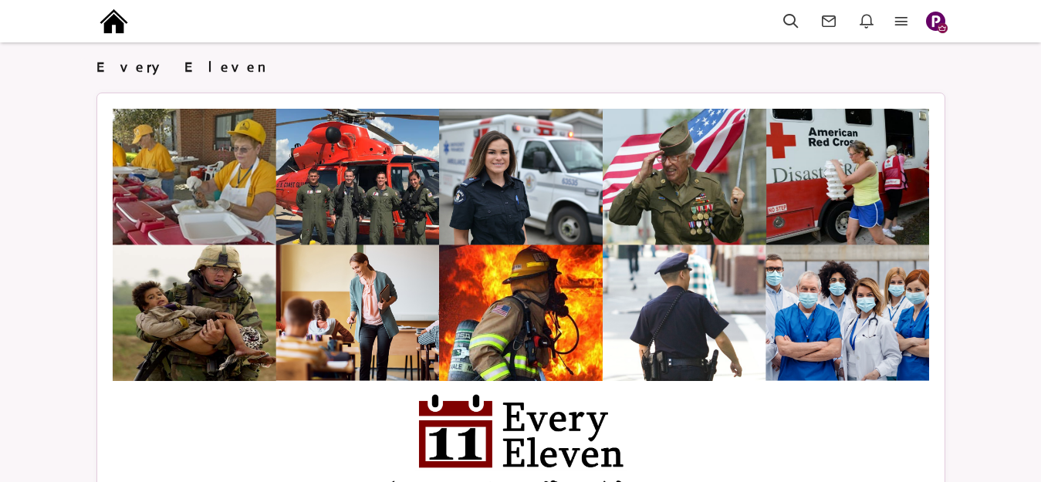
scroll to position [130, 0]
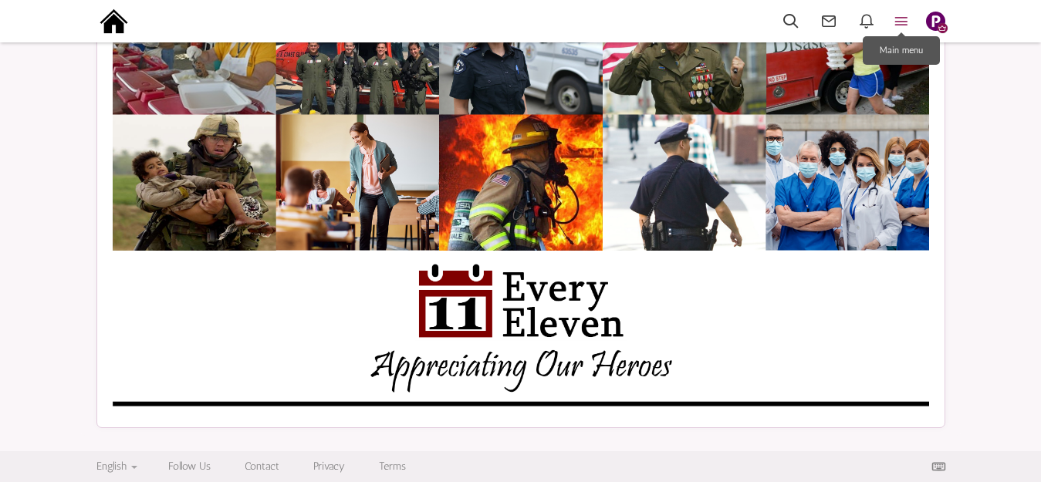
click at [899, 21] on icon at bounding box center [901, 21] width 34 height 18
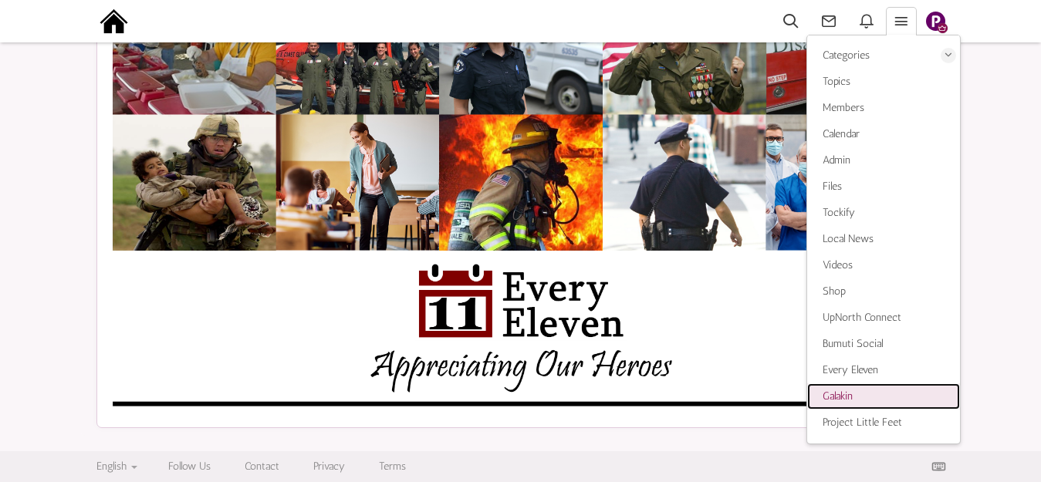
click at [848, 393] on span "Galakin" at bounding box center [837, 396] width 30 height 13
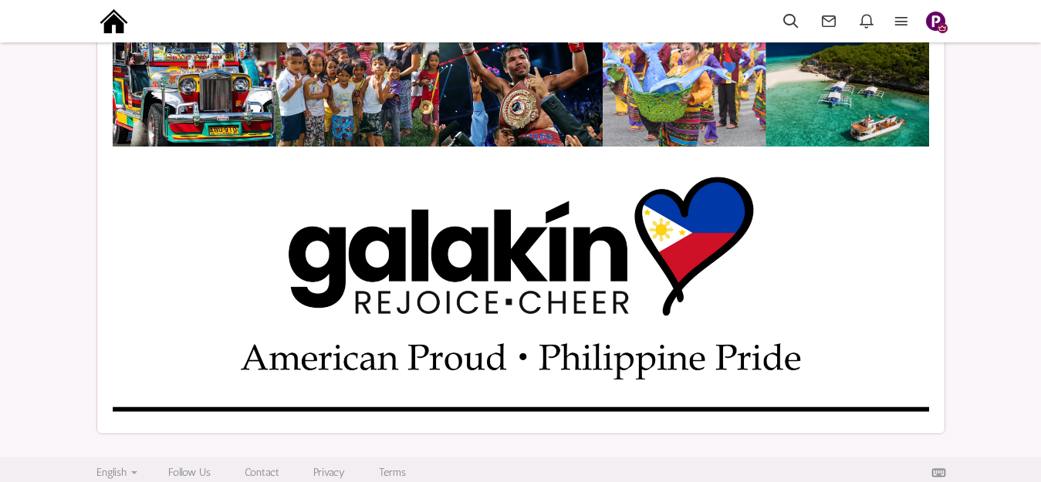
scroll to position [241, 0]
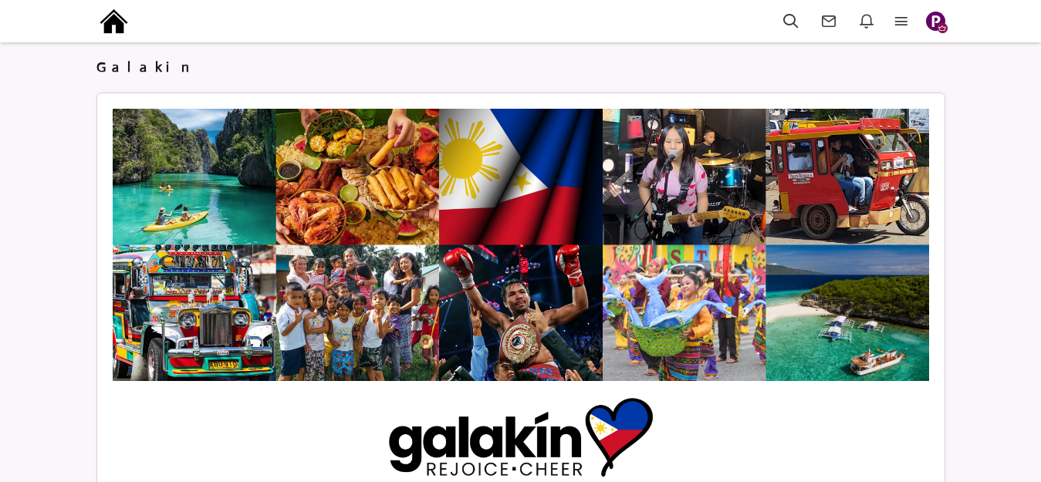
scroll to position [130, 0]
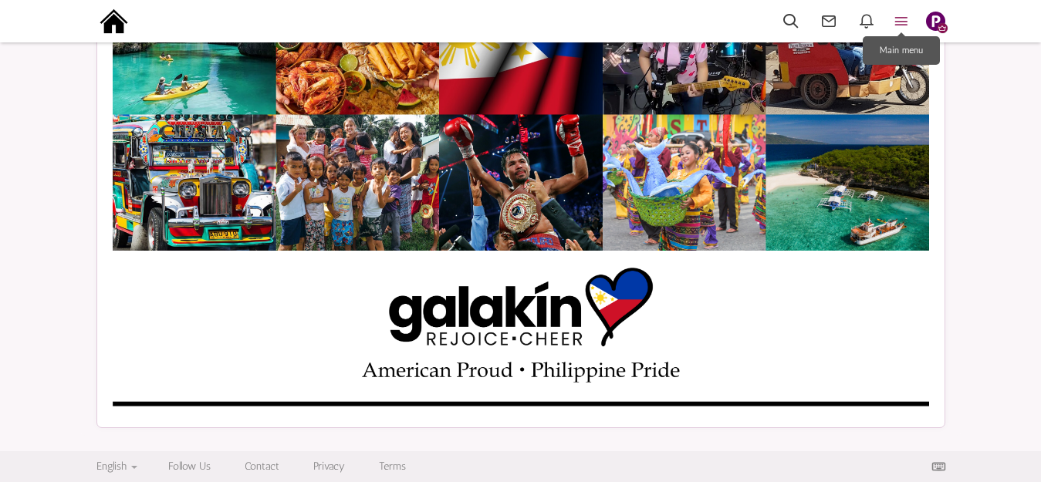
click at [899, 15] on icon at bounding box center [901, 21] width 34 height 18
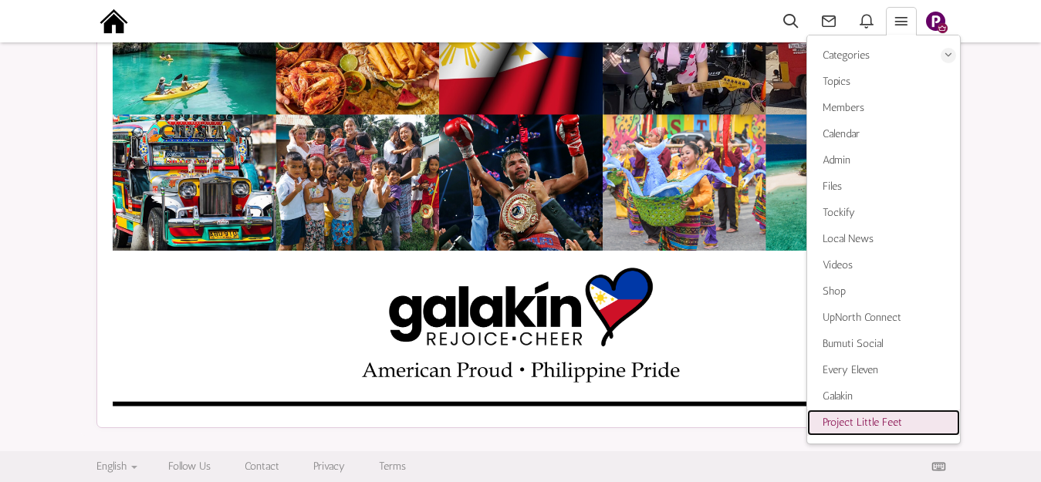
click at [855, 423] on span "Project Little Feet" at bounding box center [861, 422] width 79 height 13
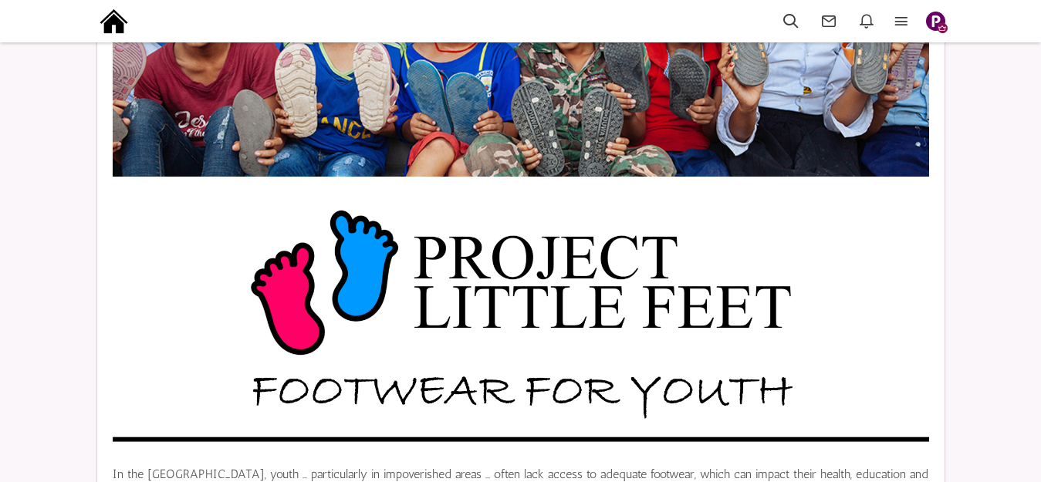
scroll to position [231, 0]
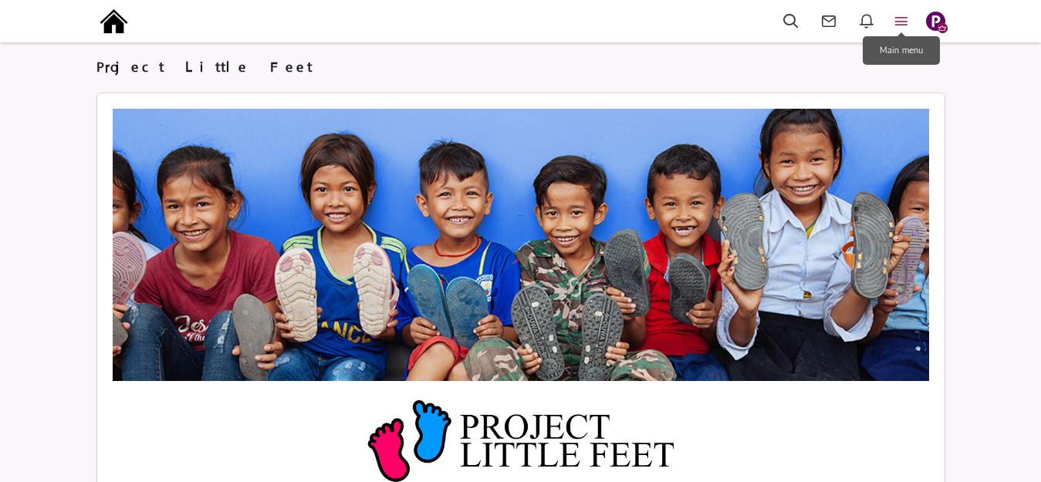
click at [905, 19] on icon at bounding box center [901, 21] width 34 height 18
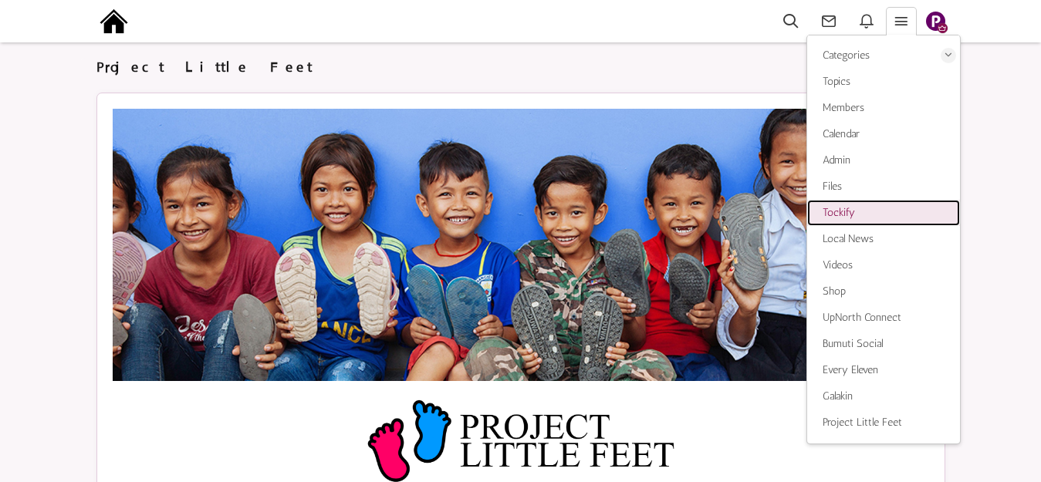
click at [841, 213] on span "Tockify" at bounding box center [838, 212] width 32 height 13
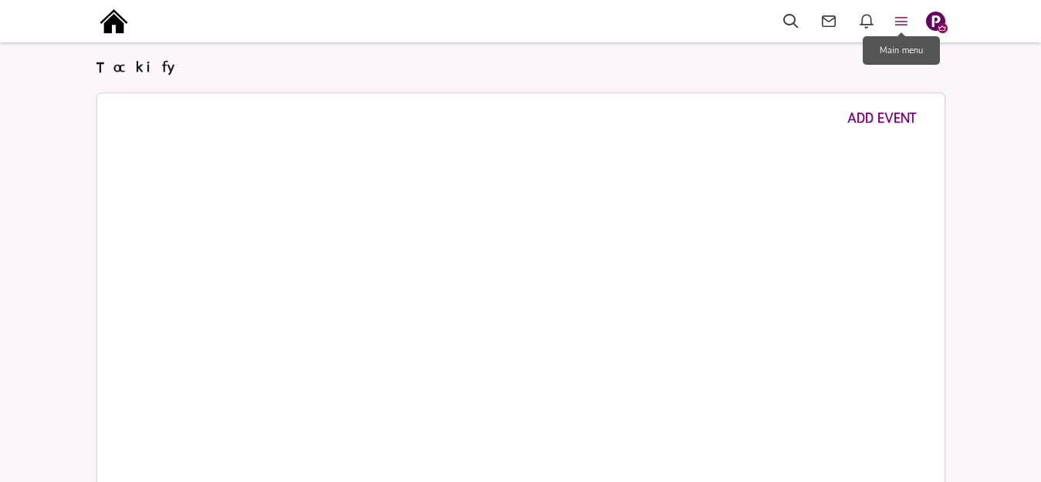
click at [902, 21] on icon at bounding box center [901, 21] width 34 height 18
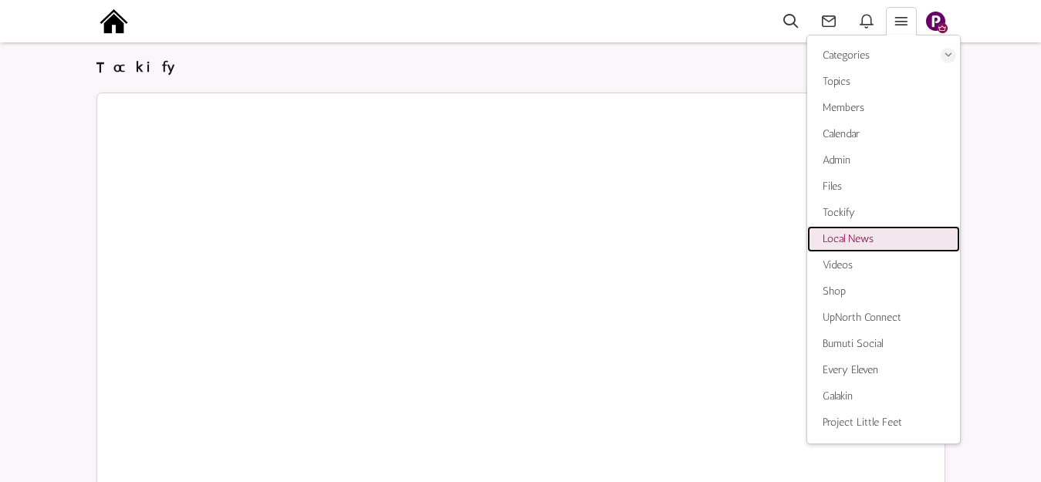
click at [837, 236] on span "Local News" at bounding box center [847, 238] width 51 height 13
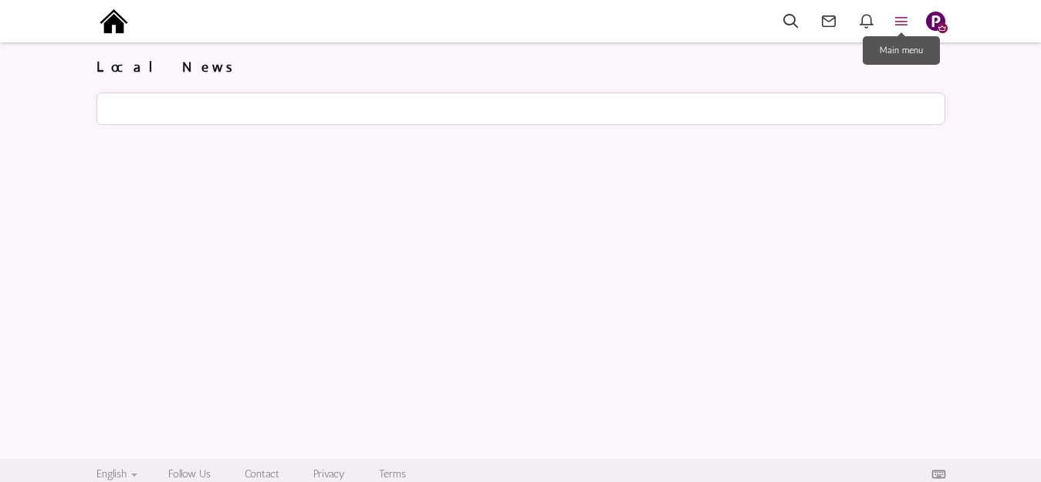
click at [909, 20] on icon at bounding box center [901, 21] width 34 height 18
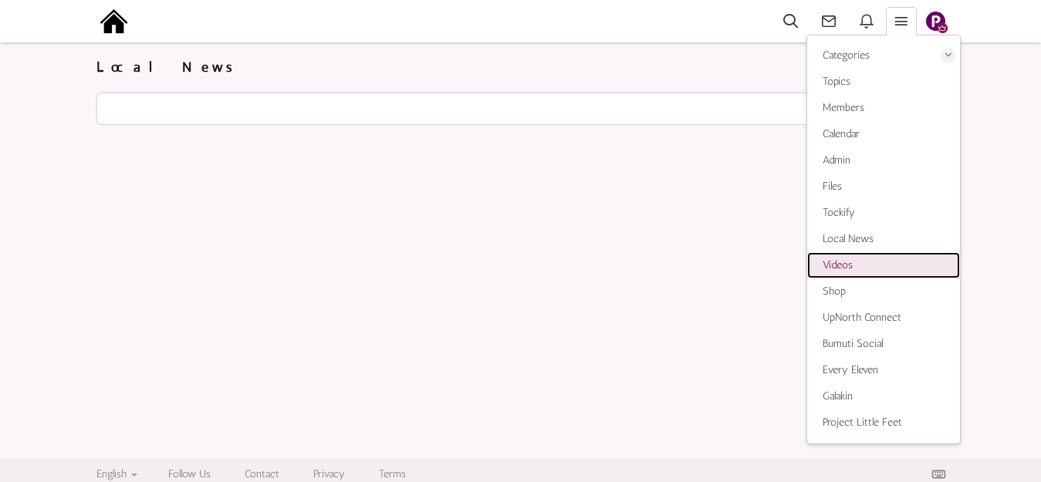
click at [845, 265] on span "Videos" at bounding box center [837, 264] width 30 height 13
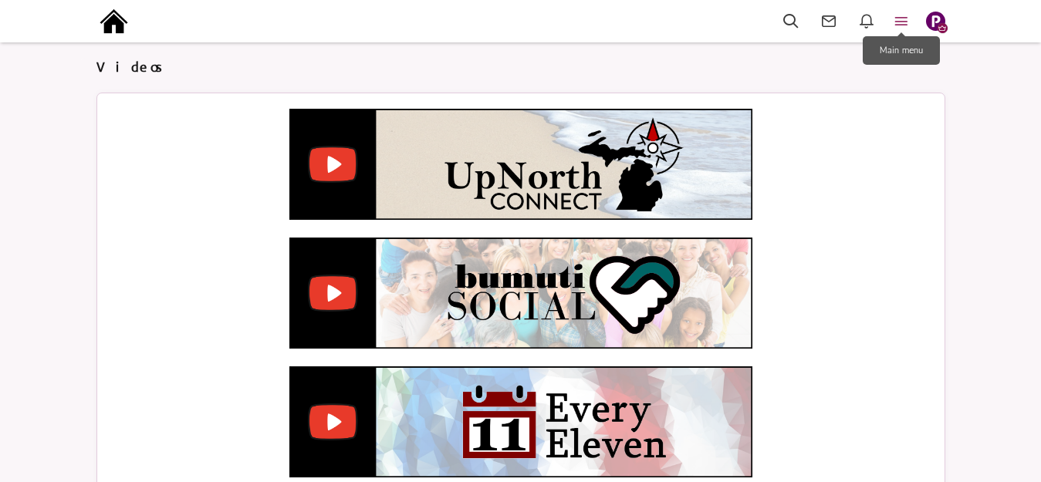
click at [904, 21] on icon at bounding box center [901, 21] width 34 height 18
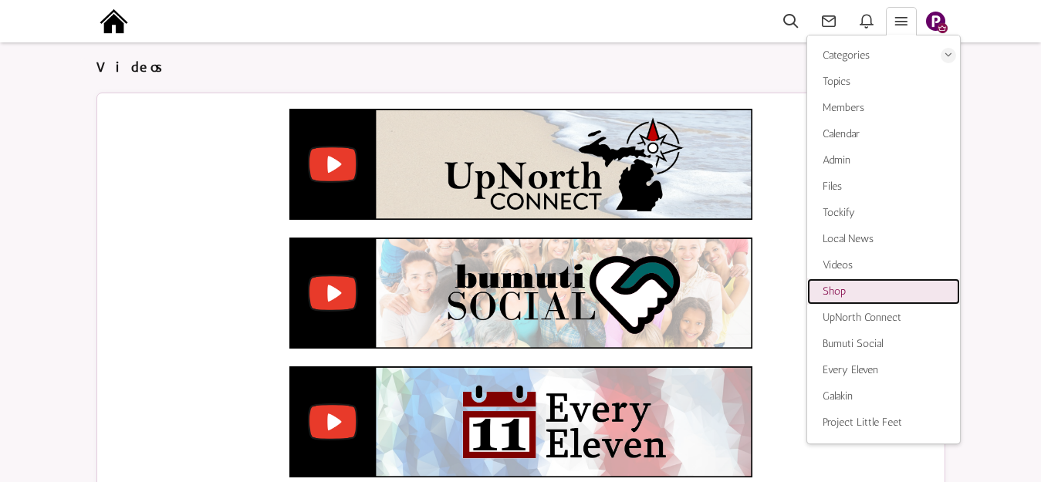
click at [835, 294] on span "Shop" at bounding box center [833, 291] width 23 height 13
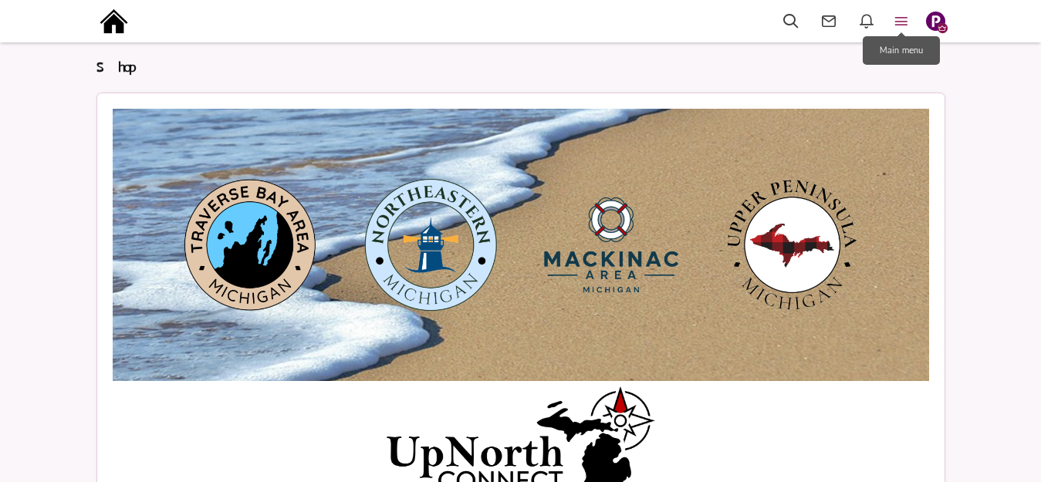
click at [904, 21] on icon at bounding box center [901, 21] width 34 height 18
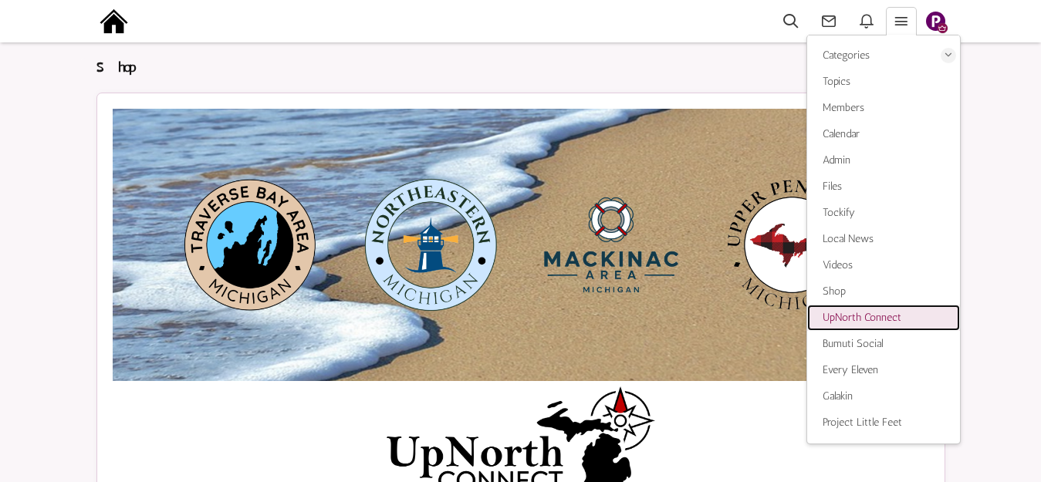
click at [838, 318] on span "UpNorth Connect" at bounding box center [861, 317] width 79 height 13
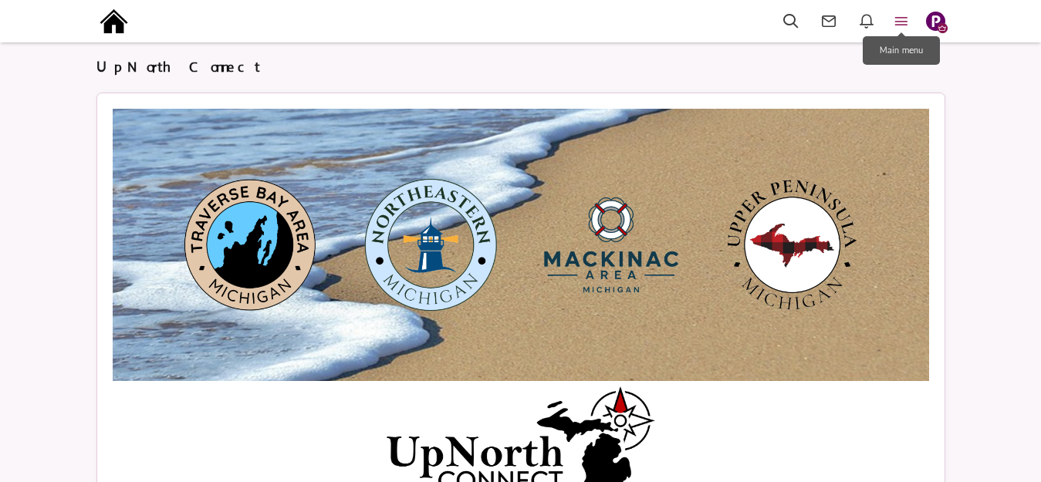
click at [905, 21] on icon at bounding box center [901, 21] width 34 height 18
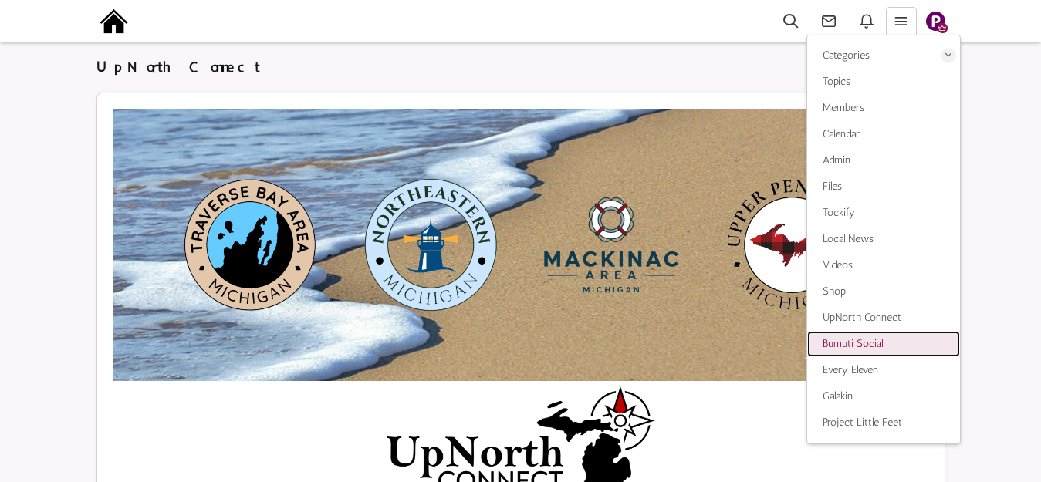
click at [835, 340] on span "Bumuti Social" at bounding box center [852, 343] width 60 height 13
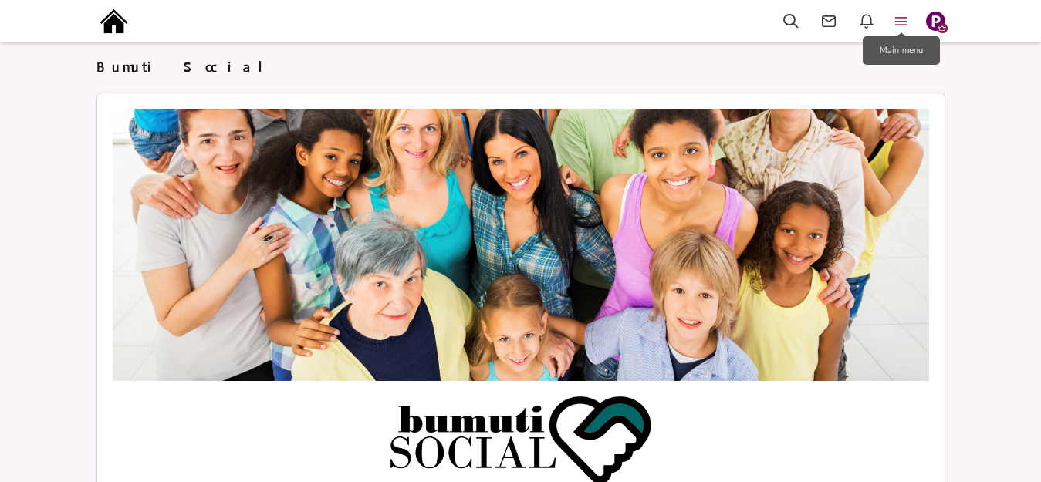
click at [899, 22] on icon at bounding box center [901, 21] width 34 height 18
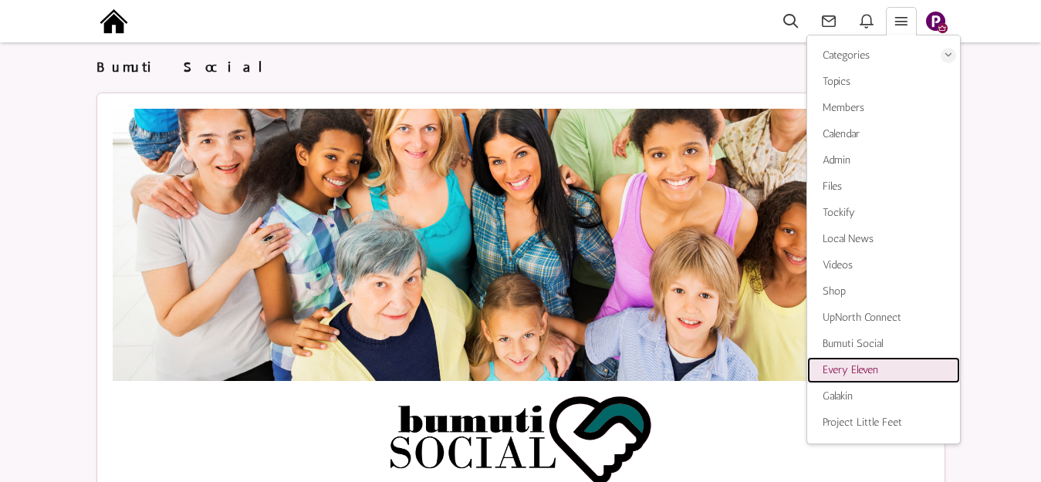
click at [849, 367] on span "Every Eleven" at bounding box center [850, 369] width 56 height 13
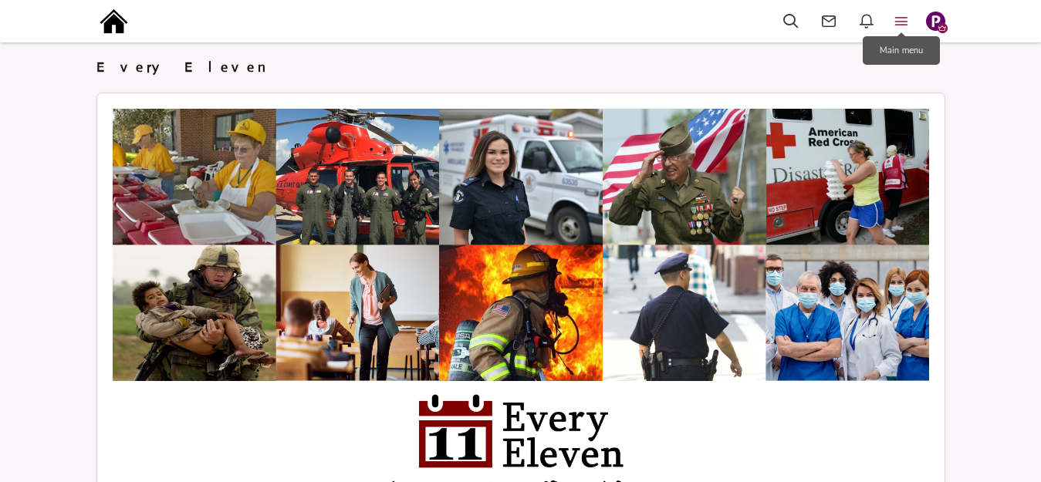
click at [906, 19] on icon at bounding box center [901, 21] width 34 height 18
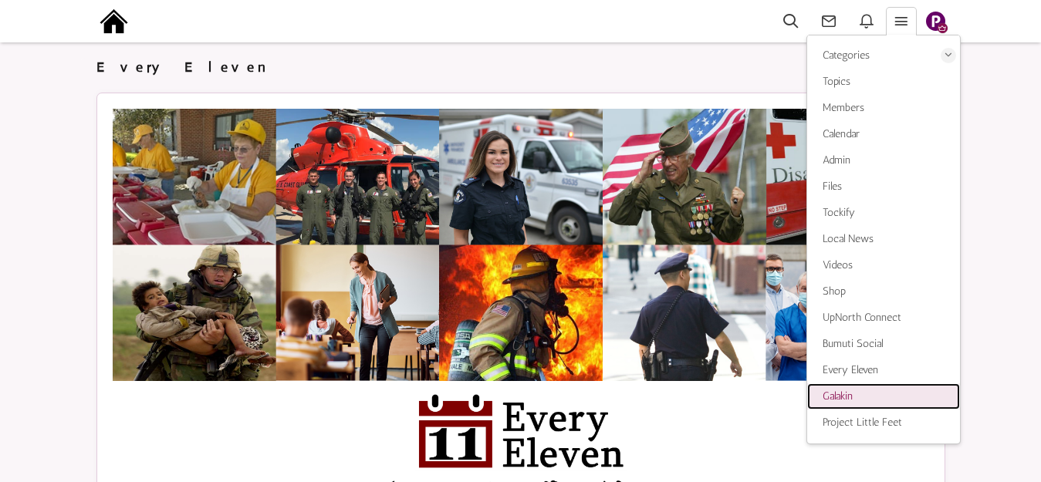
click at [846, 394] on span "Galakin" at bounding box center [837, 396] width 30 height 13
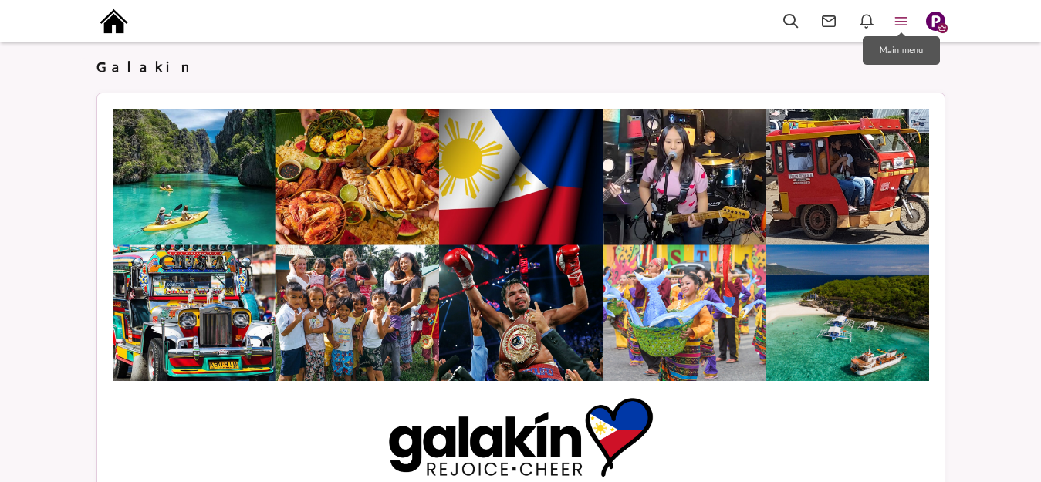
click at [898, 21] on icon at bounding box center [901, 21] width 34 height 18
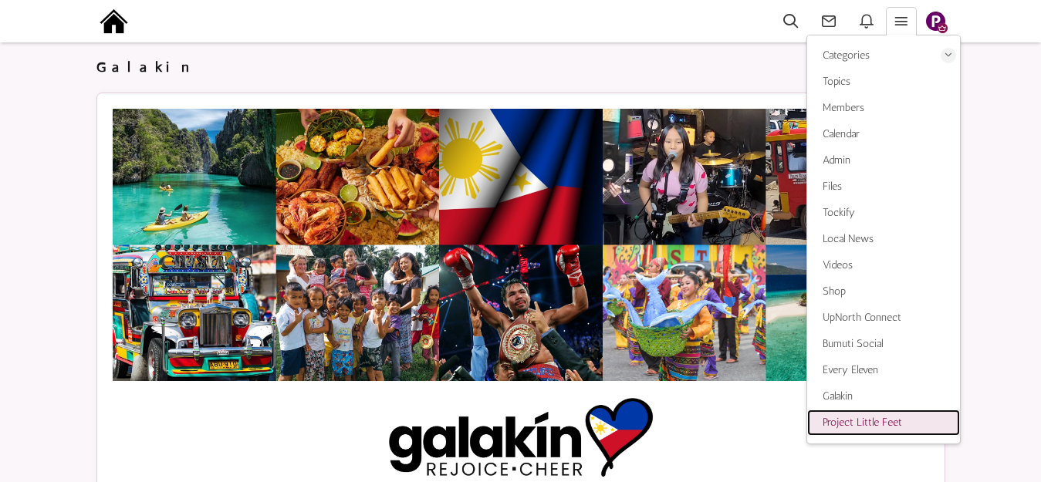
click at [836, 417] on span "Project Little Feet" at bounding box center [861, 422] width 79 height 13
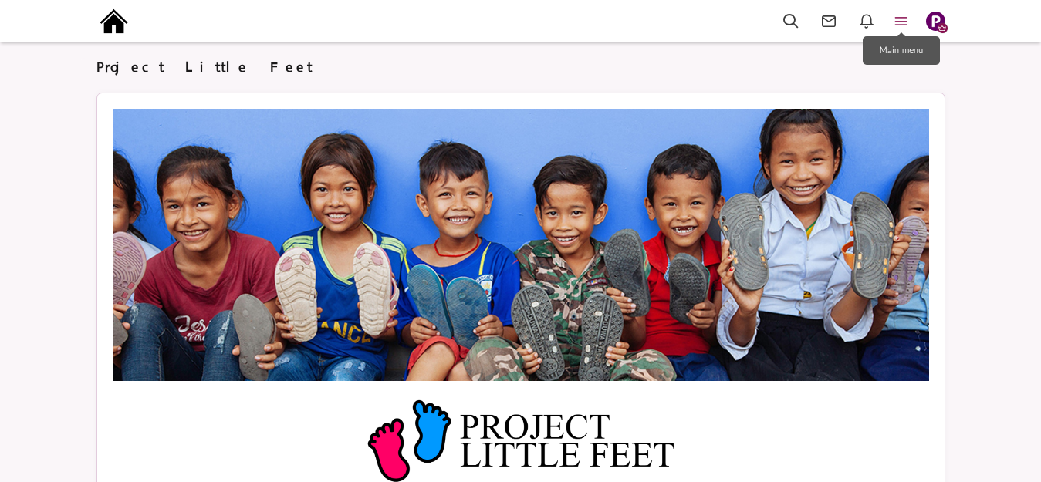
click at [899, 21] on icon at bounding box center [901, 21] width 34 height 18
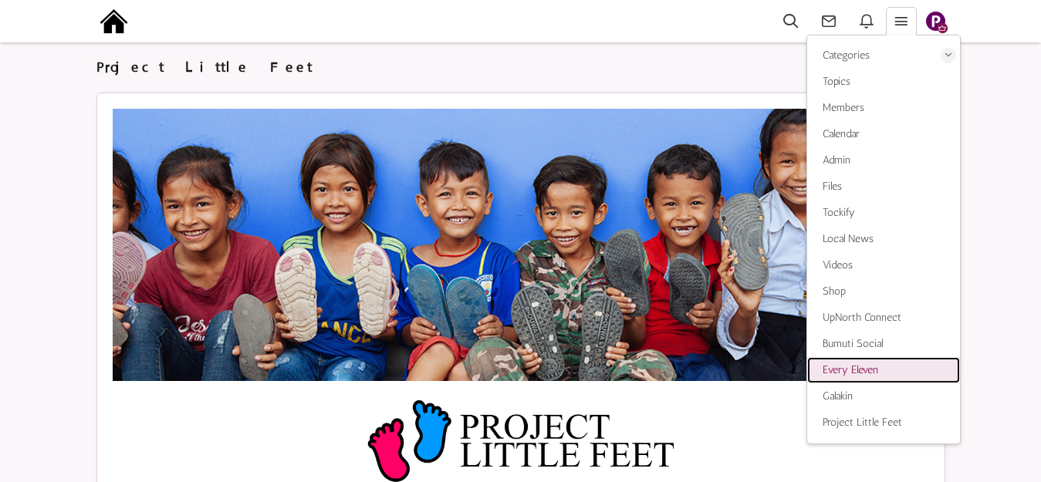
click at [838, 364] on span "Every Eleven" at bounding box center [850, 369] width 56 height 13
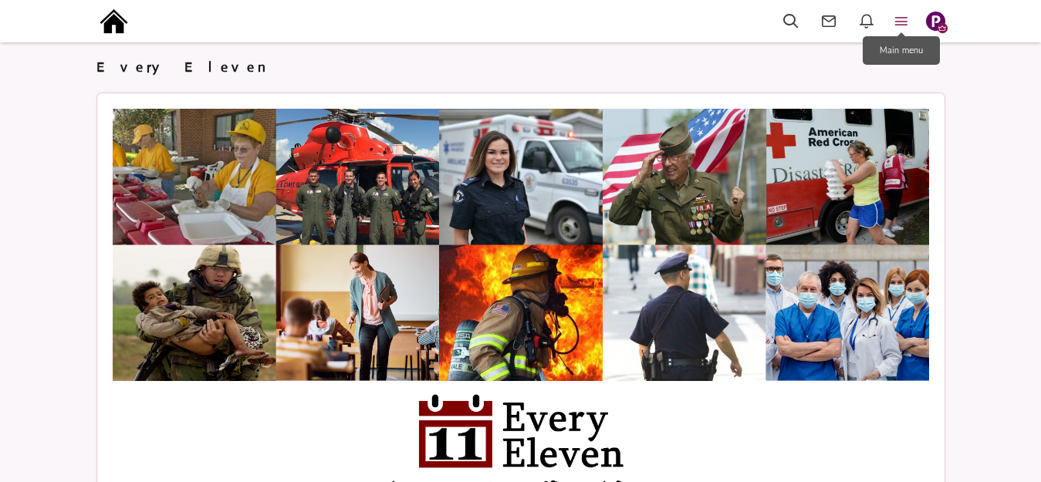
click at [896, 19] on icon at bounding box center [901, 21] width 34 height 18
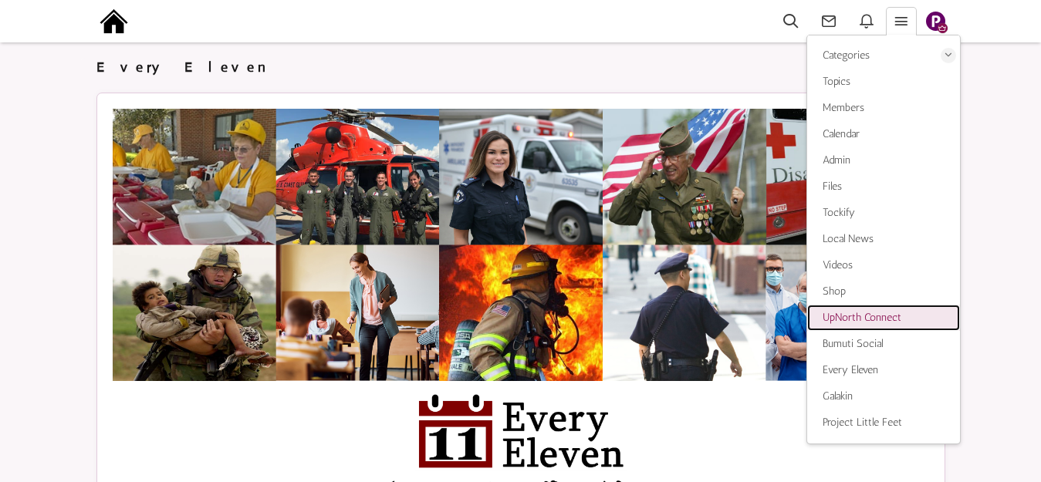
click at [829, 324] on link "UpNorth Connect" at bounding box center [883, 318] width 153 height 26
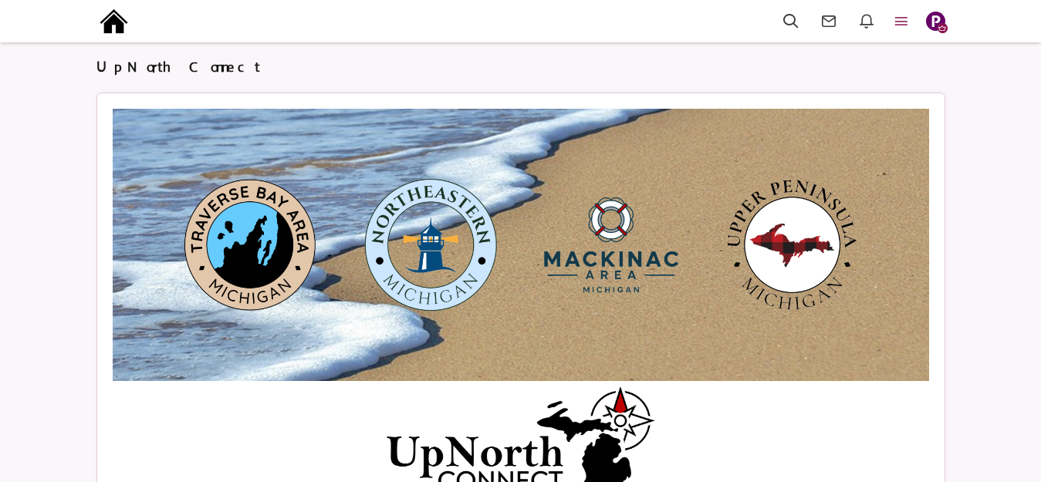
click at [899, 15] on icon at bounding box center [901, 21] width 34 height 18
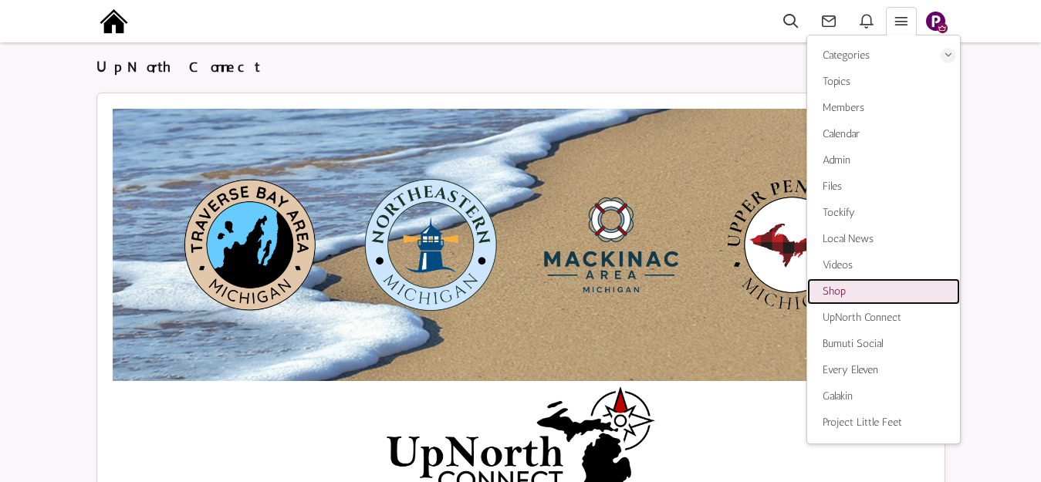
click at [836, 294] on span "Shop" at bounding box center [833, 291] width 23 height 13
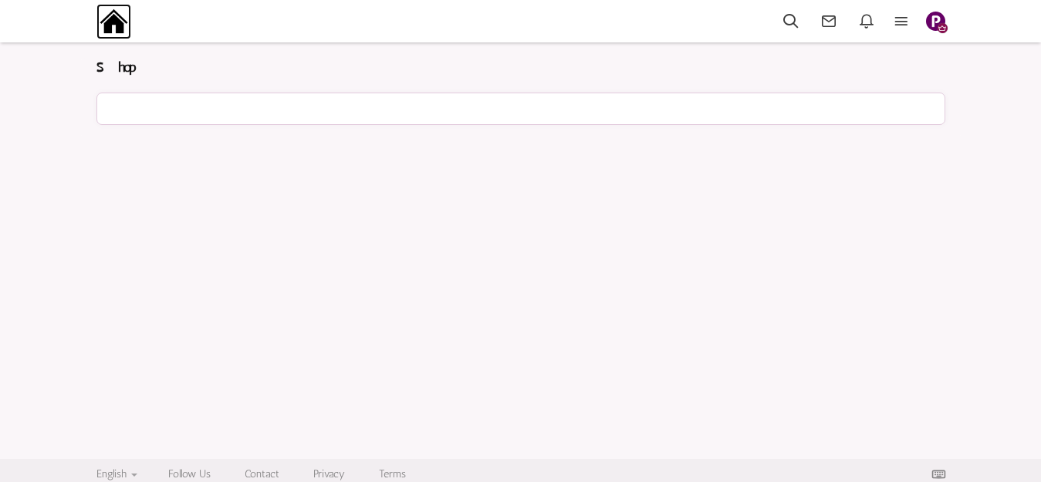
click at [111, 23] on img at bounding box center [113, 21] width 35 height 35
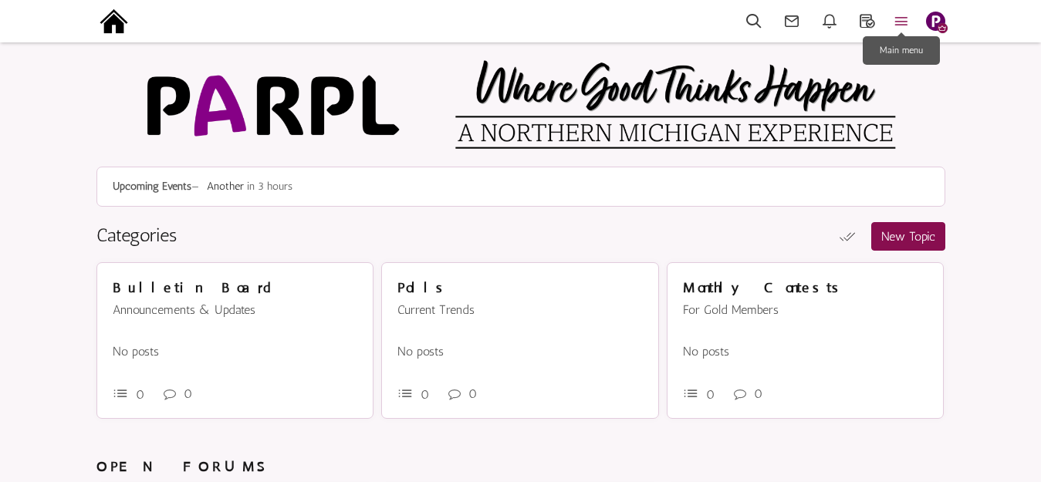
click at [906, 15] on icon at bounding box center [901, 21] width 34 height 18
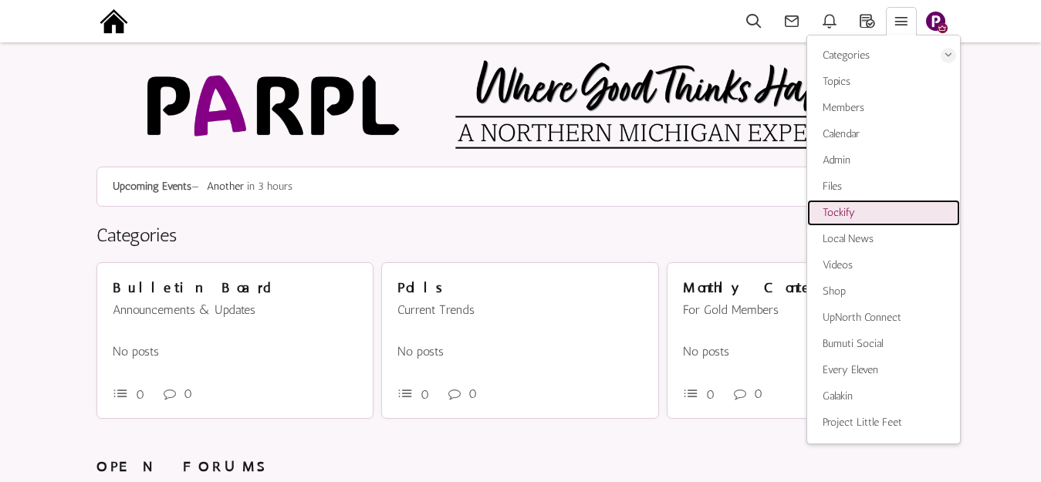
click at [852, 211] on span "Tockify" at bounding box center [838, 212] width 32 height 13
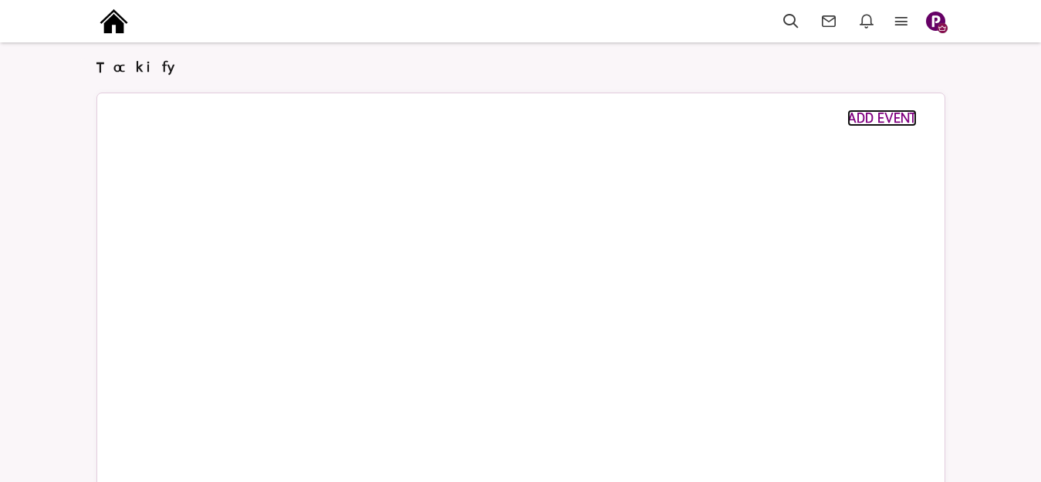
click at [867, 118] on span "ADD EVENT" at bounding box center [881, 118] width 69 height 17
click at [118, 18] on img at bounding box center [113, 21] width 35 height 35
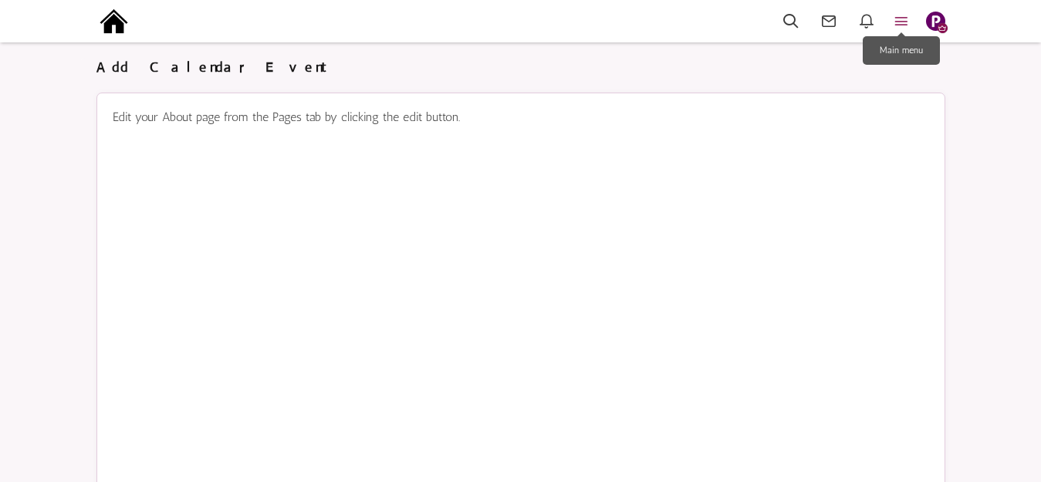
click at [900, 19] on icon at bounding box center [901, 21] width 34 height 18
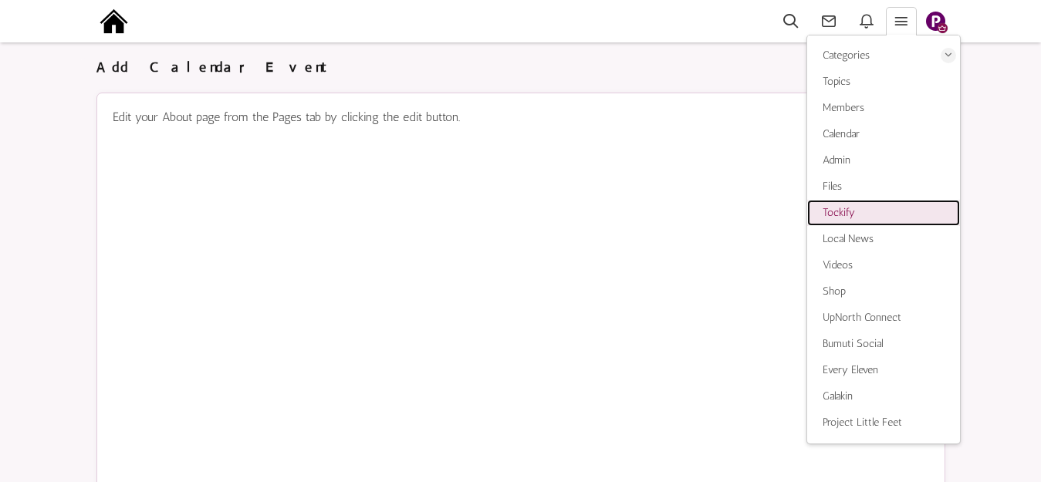
click at [840, 213] on span "Tockify" at bounding box center [838, 212] width 32 height 13
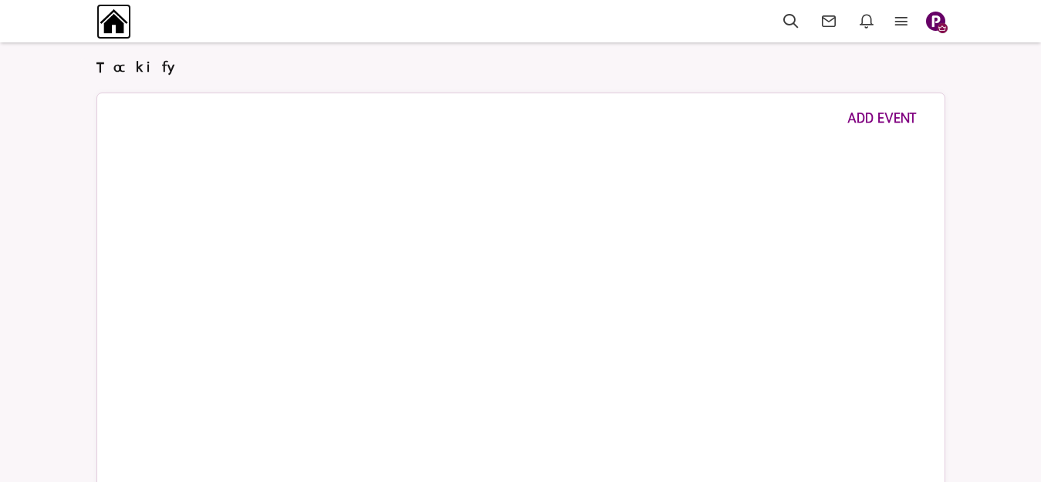
click at [125, 18] on img at bounding box center [113, 21] width 35 height 35
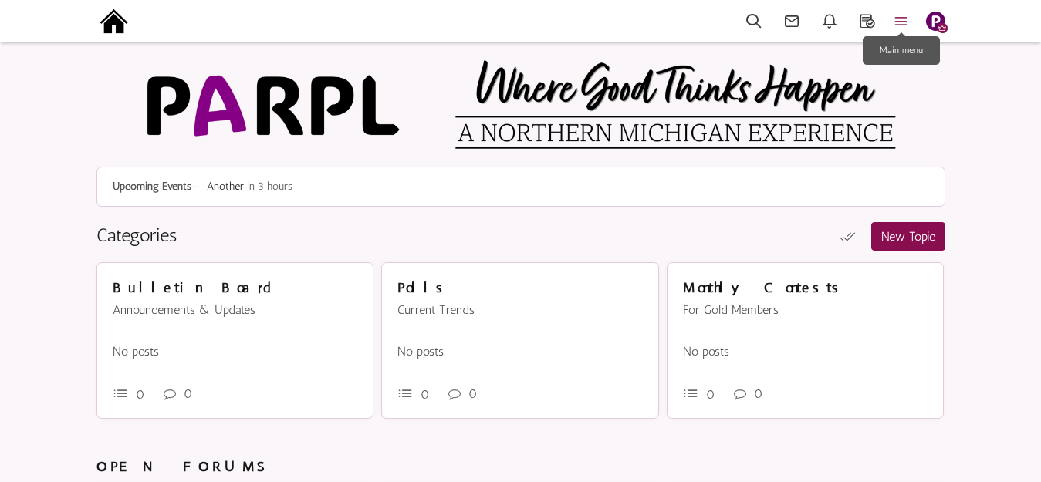
click at [897, 19] on icon at bounding box center [901, 21] width 34 height 18
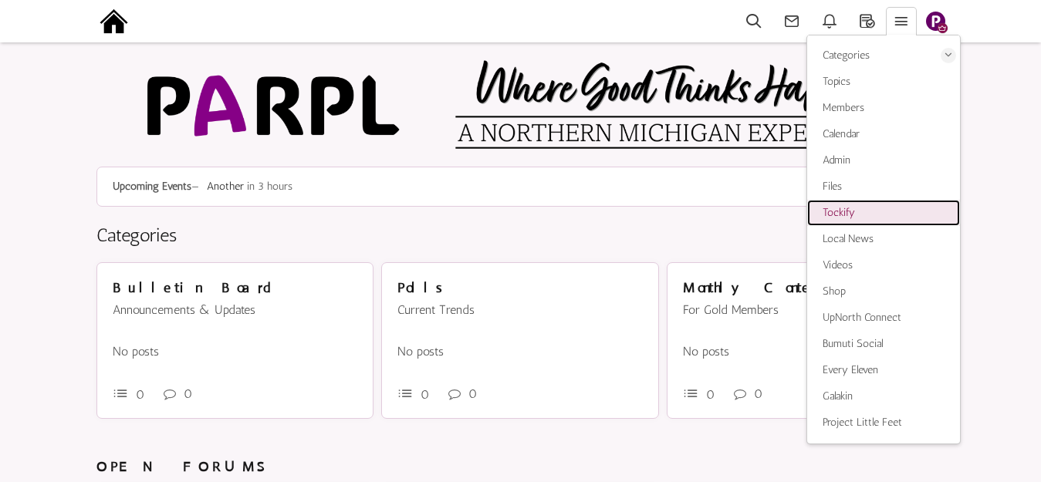
click at [839, 210] on span "Tockify" at bounding box center [838, 212] width 32 height 13
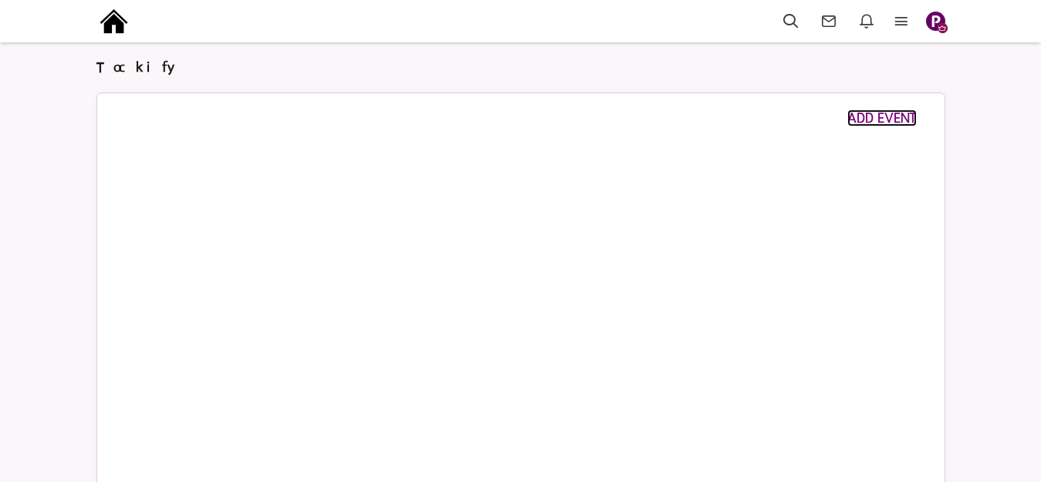
click at [880, 116] on span "ADD EVENT" at bounding box center [881, 118] width 69 height 17
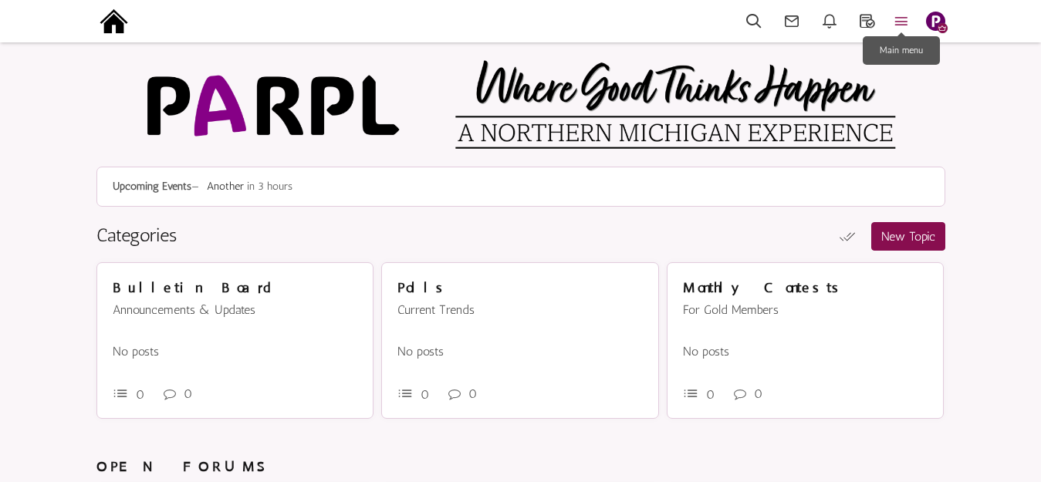
click at [896, 15] on icon at bounding box center [901, 21] width 34 height 18
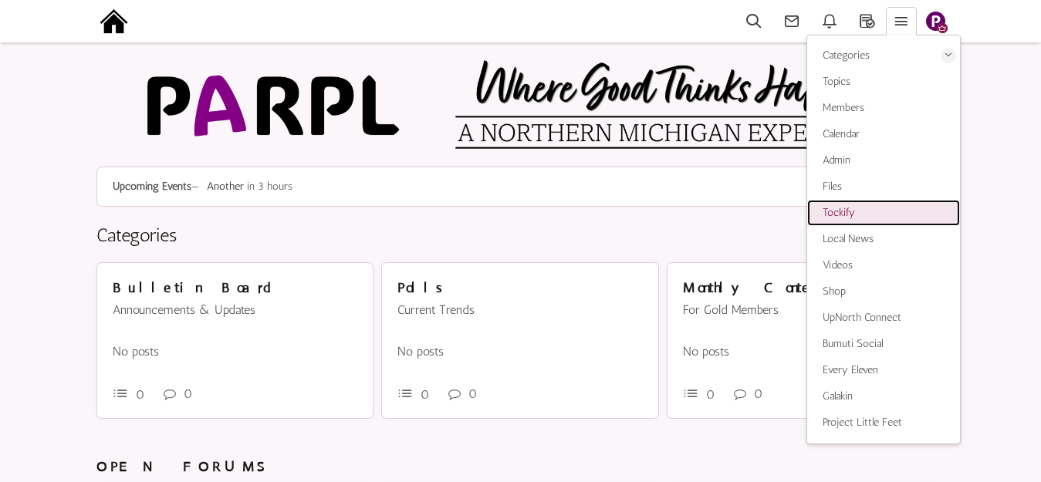
click at [845, 218] on span "Tockify" at bounding box center [838, 212] width 32 height 13
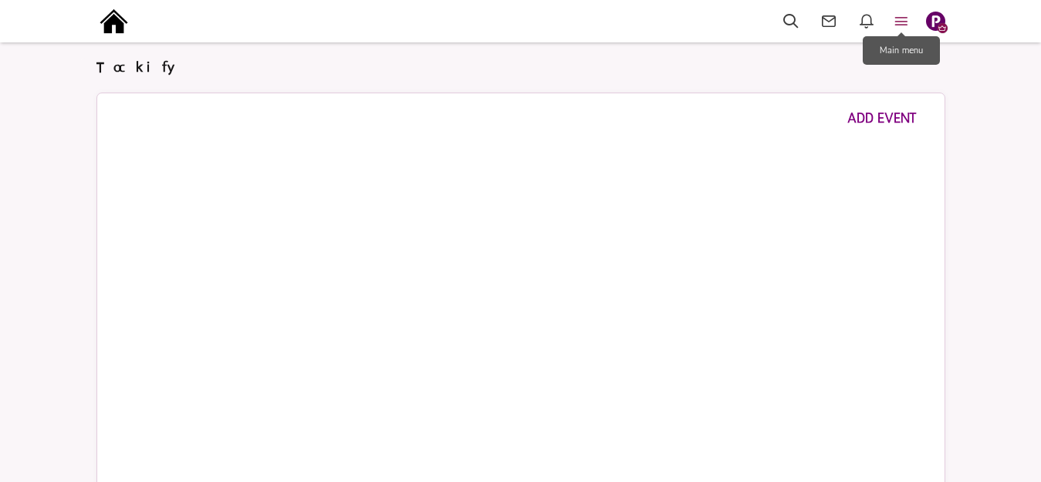
click at [895, 22] on icon at bounding box center [901, 21] width 34 height 18
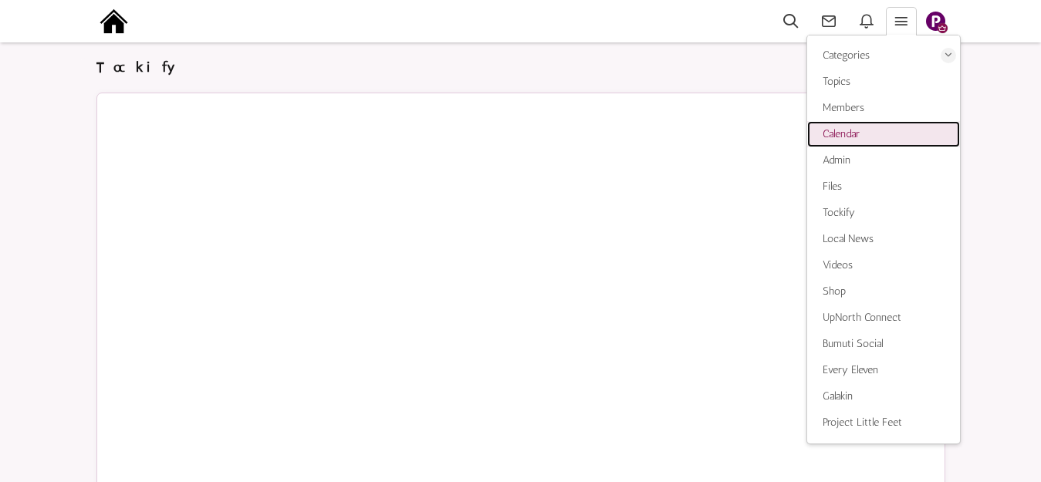
click at [853, 130] on span "Calendar" at bounding box center [840, 133] width 37 height 13
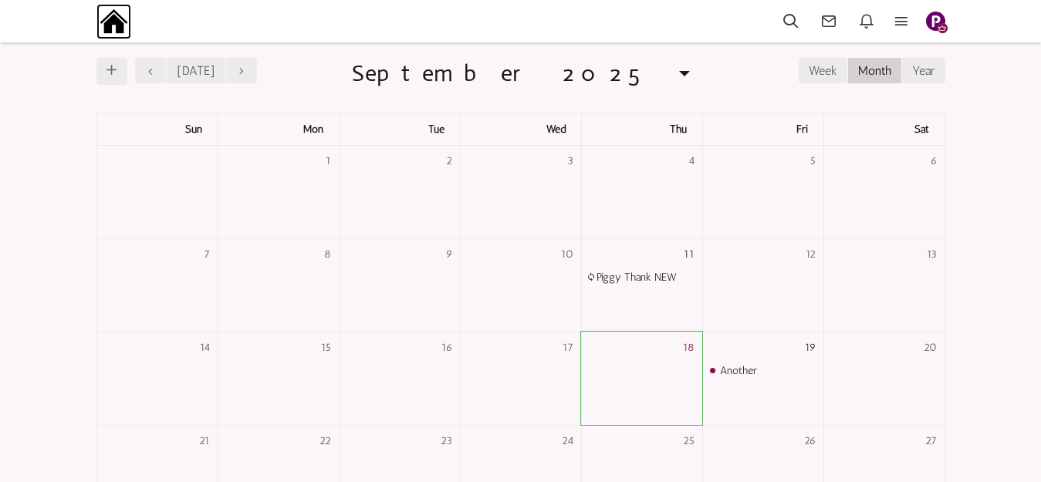
click at [120, 22] on img at bounding box center [113, 21] width 35 height 35
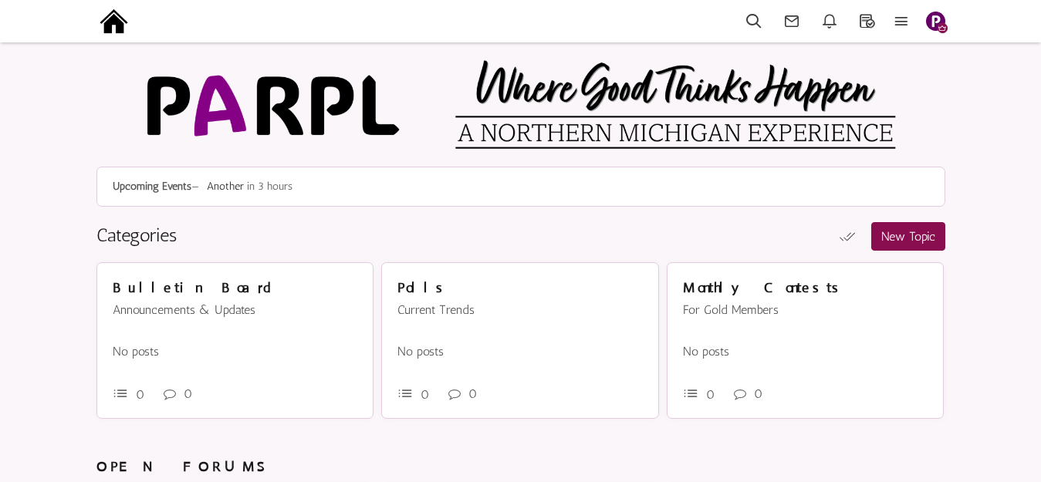
click at [936, 20] on img "button" at bounding box center [935, 21] width 19 height 19
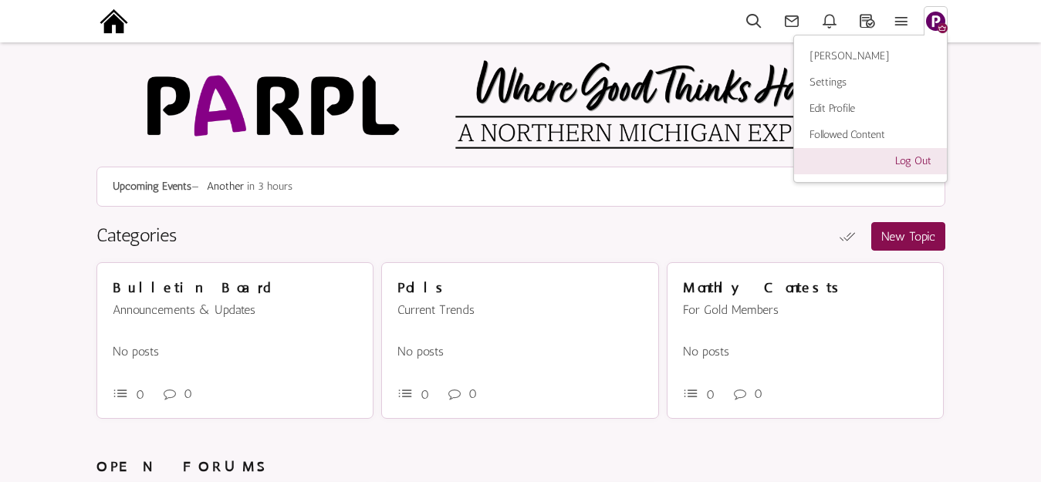
click at [910, 160] on link "Log Out" at bounding box center [870, 161] width 153 height 26
